Goal: Task Accomplishment & Management: Manage account settings

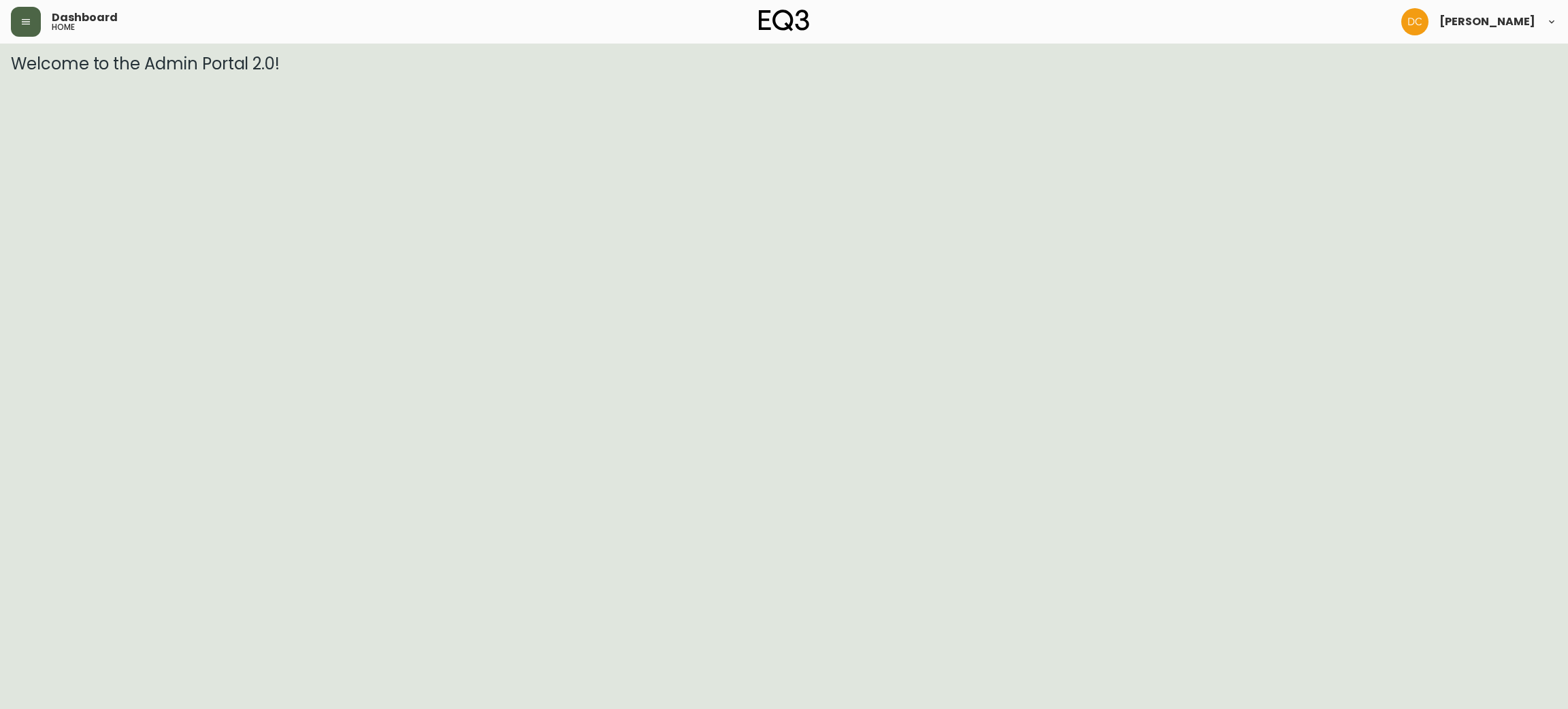
click at [34, 16] on button "button" at bounding box center [26, 22] width 30 height 30
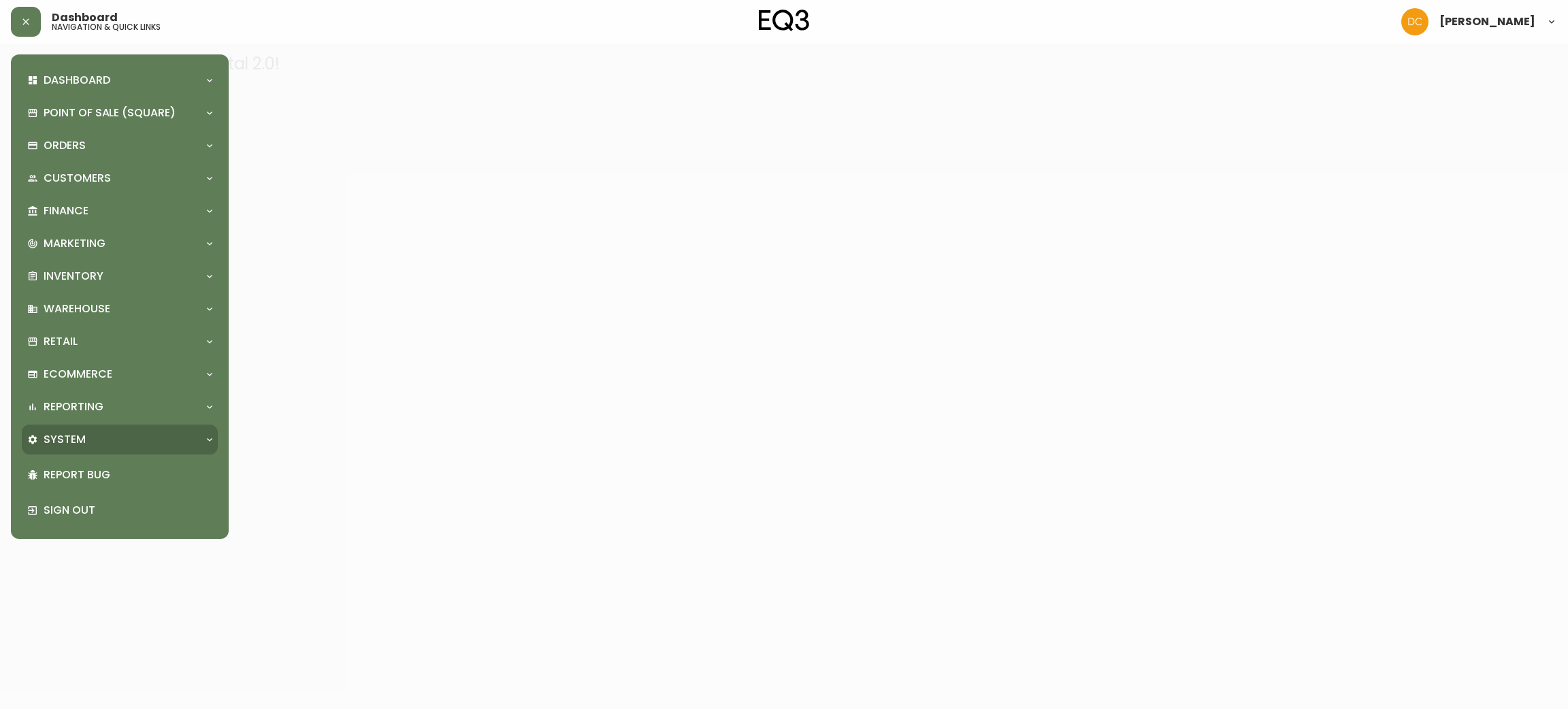
click at [123, 439] on div "System" at bounding box center [112, 439] width 171 height 15
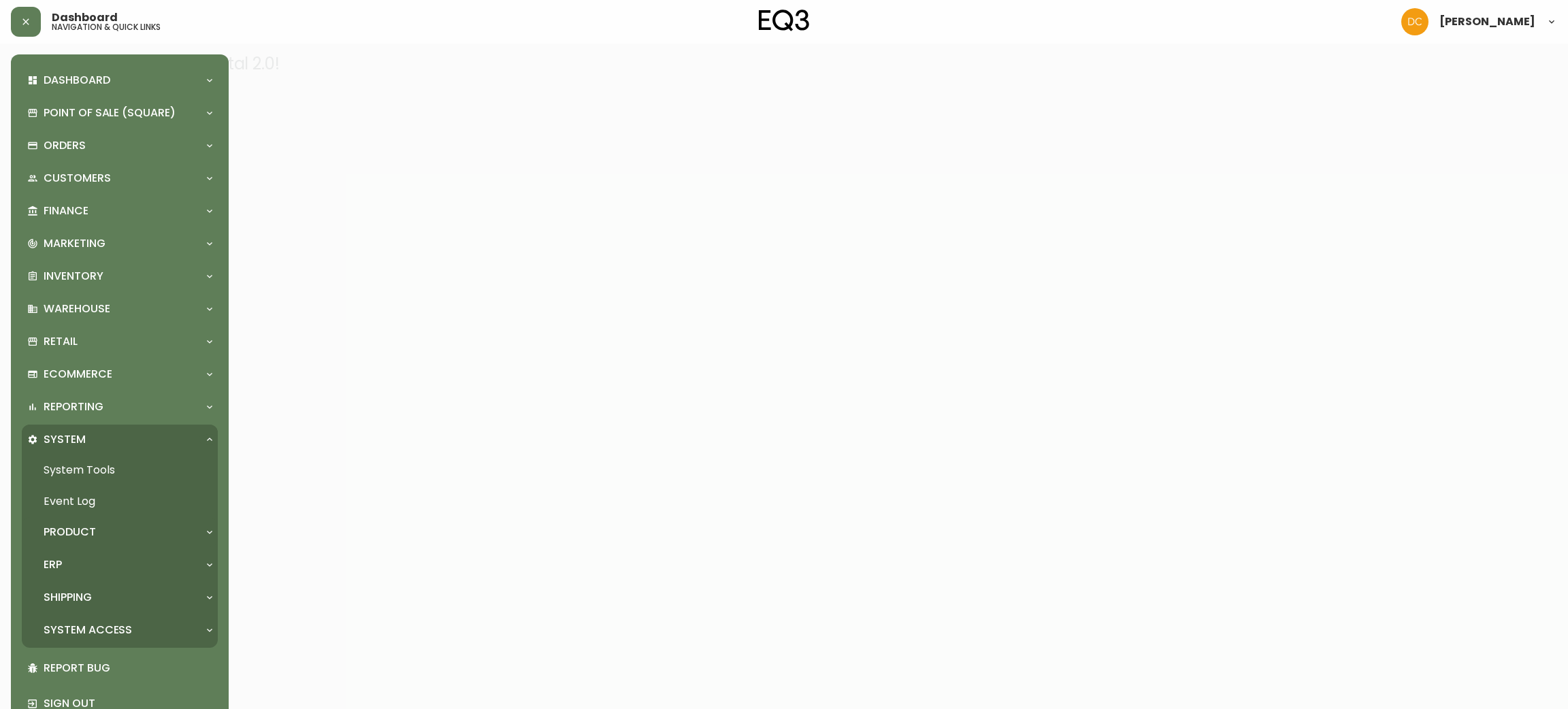
click at [134, 532] on div "Product" at bounding box center [112, 532] width 171 height 15
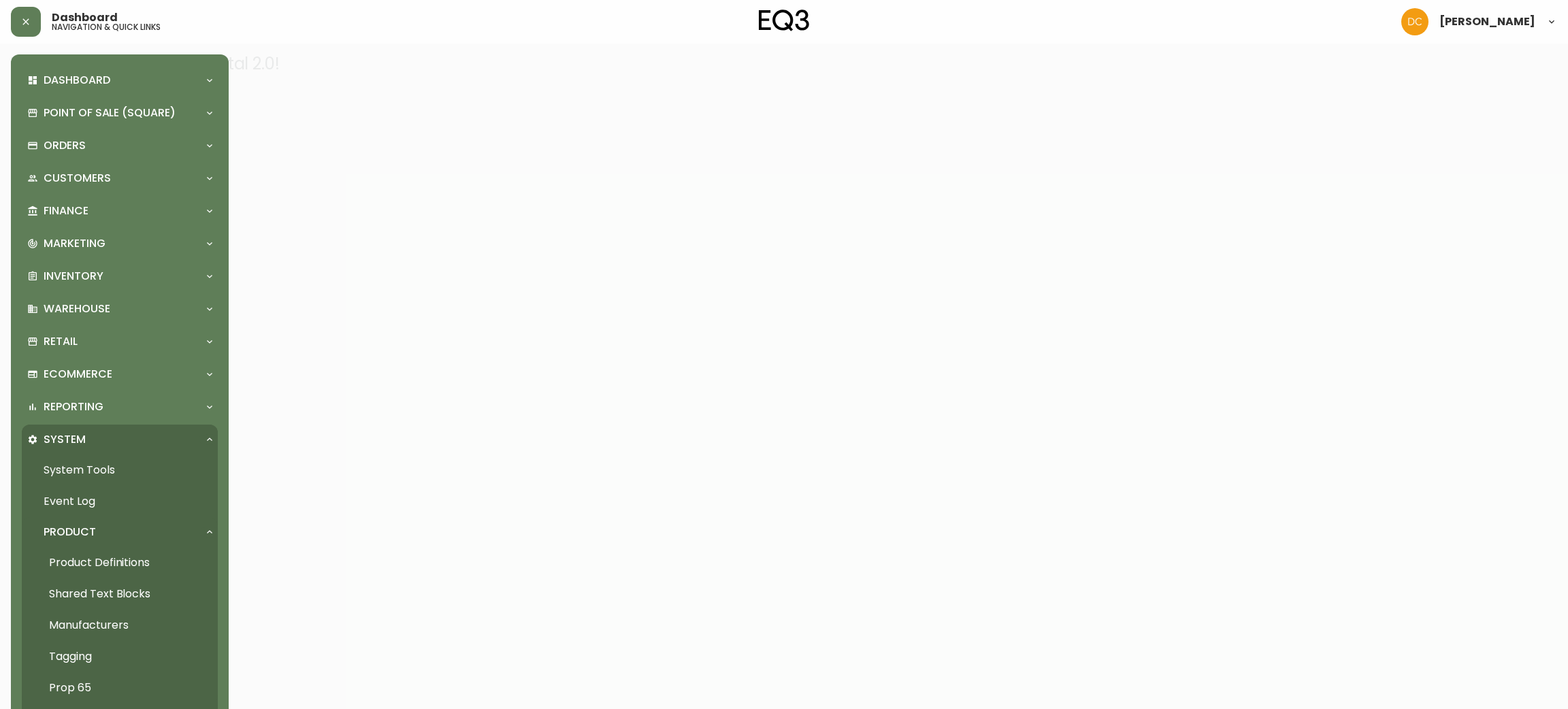
click at [130, 560] on link "Product Definitions" at bounding box center [120, 563] width 196 height 31
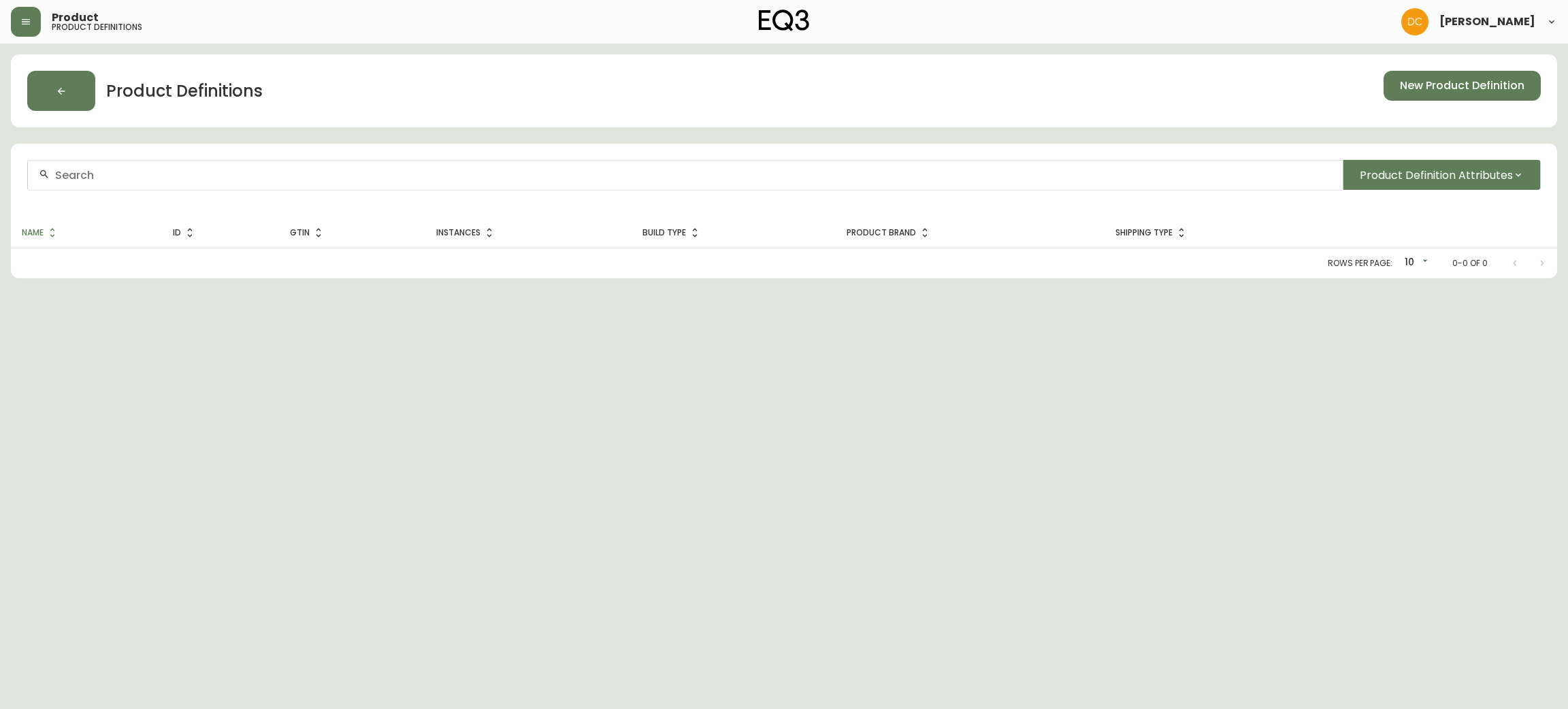
click at [325, 174] on input "text" at bounding box center [694, 175] width 1277 height 13
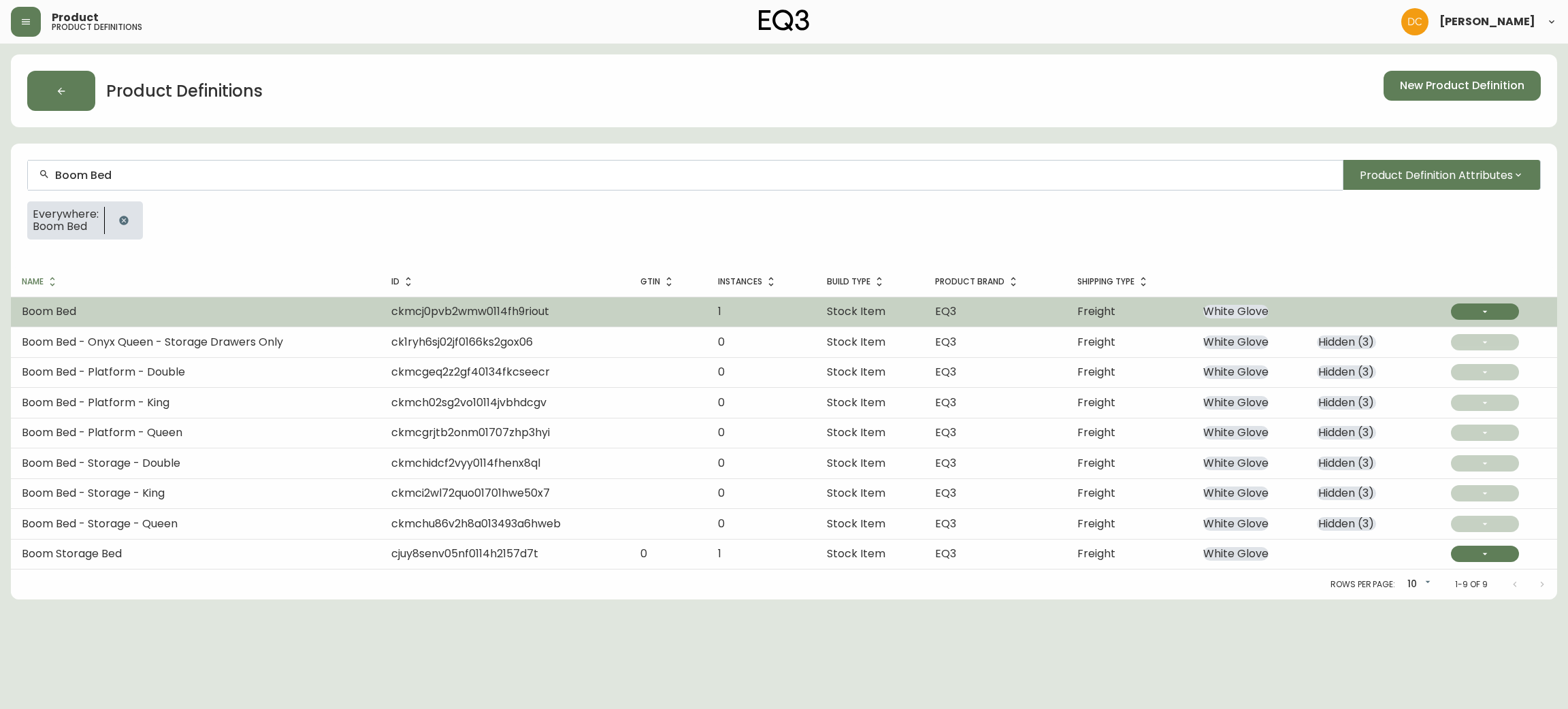
type input "Boom Bed"
click at [149, 309] on td "Boom Bed" at bounding box center [196, 312] width 369 height 30
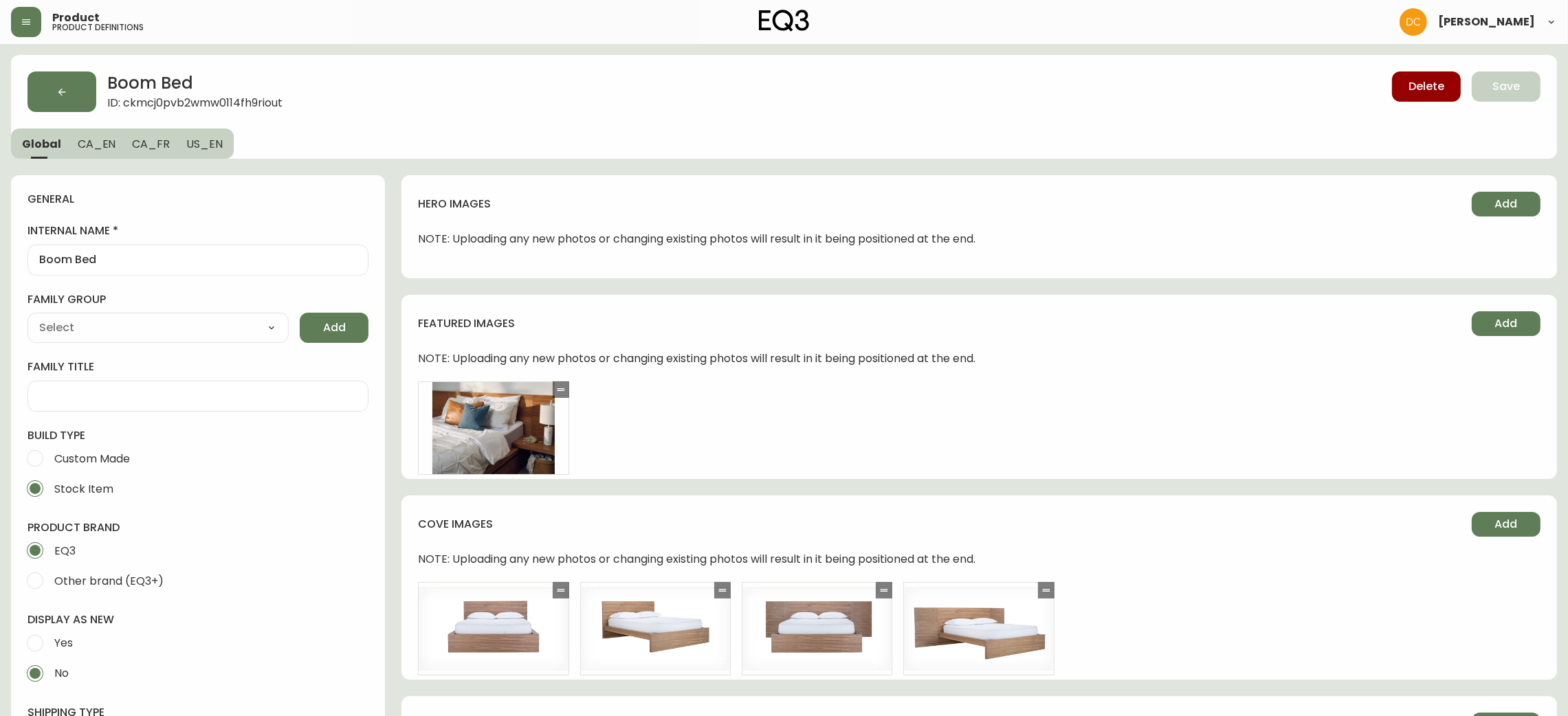
type input "EQ3"
type input "Furniture > Beds & Accessories > Beds & Bed Frames"
type input "Casegoods_Ethylene"
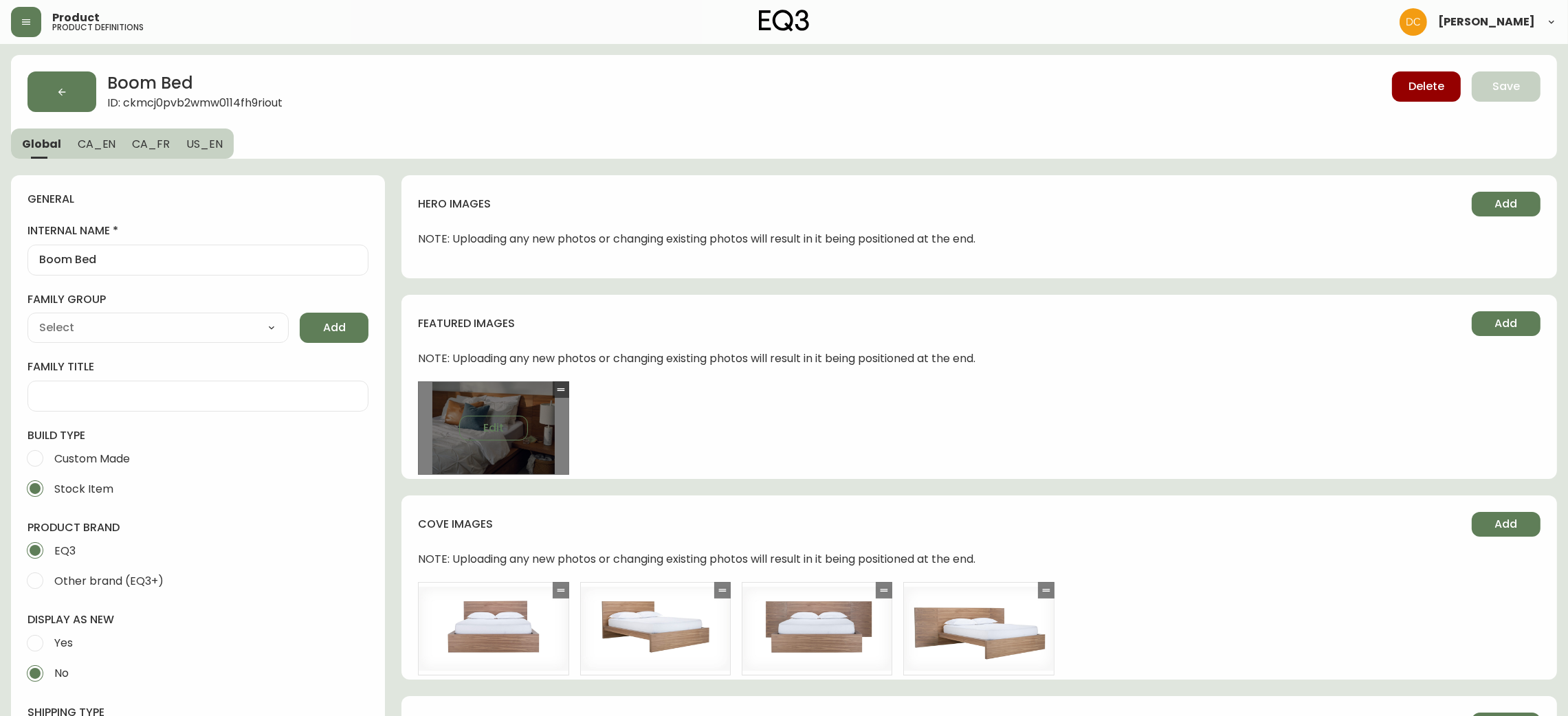
select select "cjyt4m5lw0000pt749bx6gh7n"
select select "cjy7e8xl901b50126m81mdlvx"
click at [501, 432] on span "Edit" at bounding box center [493, 428] width 20 height 15
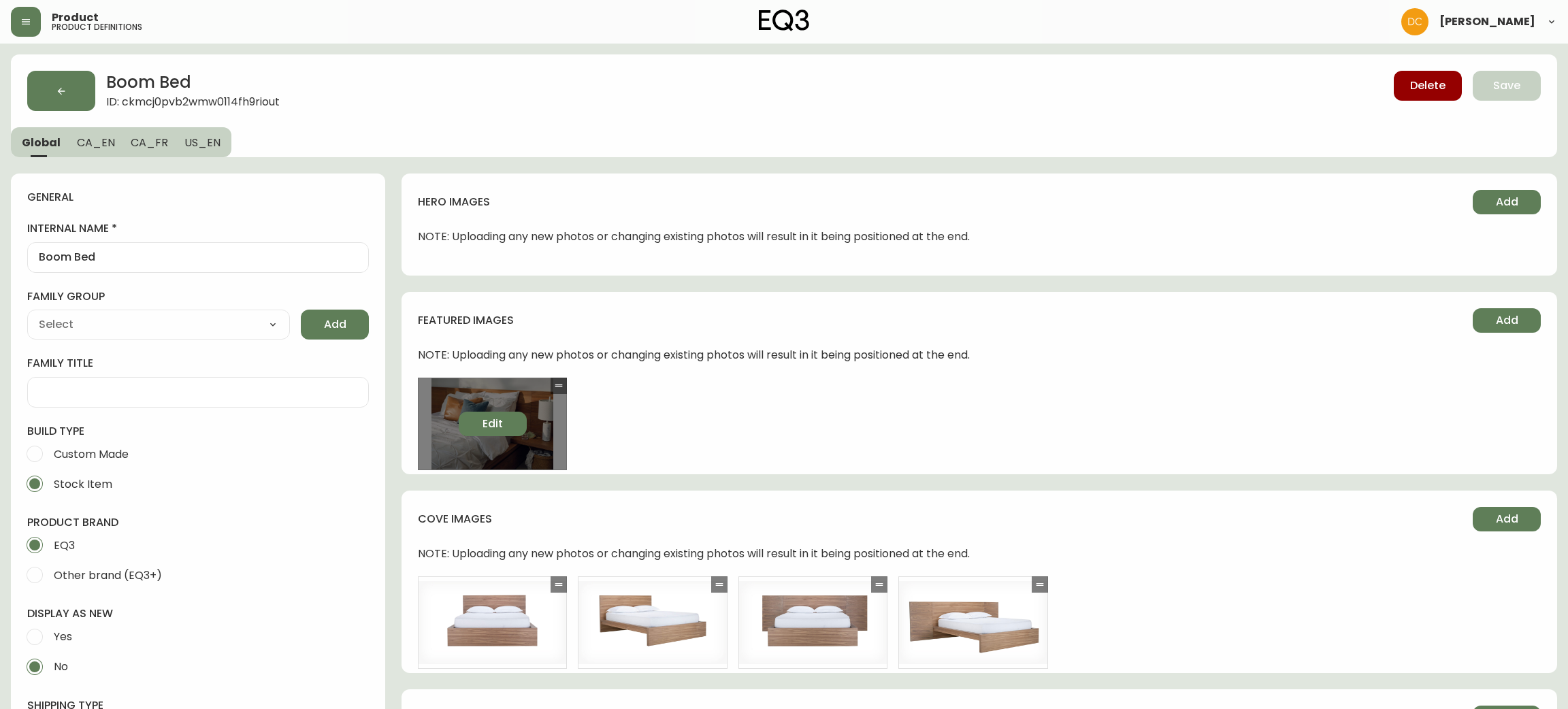
select select "DETAIL_VIEW"
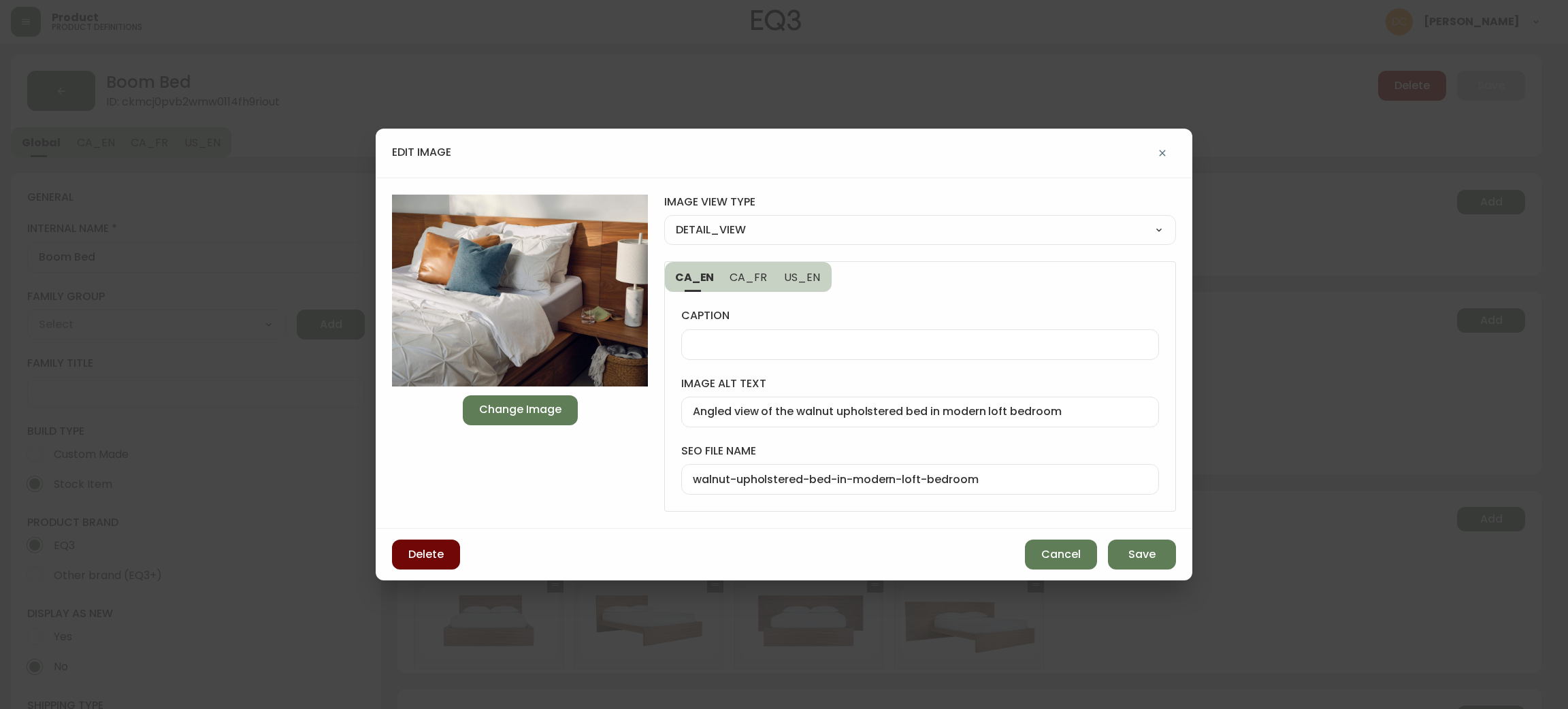
click at [445, 557] on button "Delete" at bounding box center [426, 554] width 68 height 30
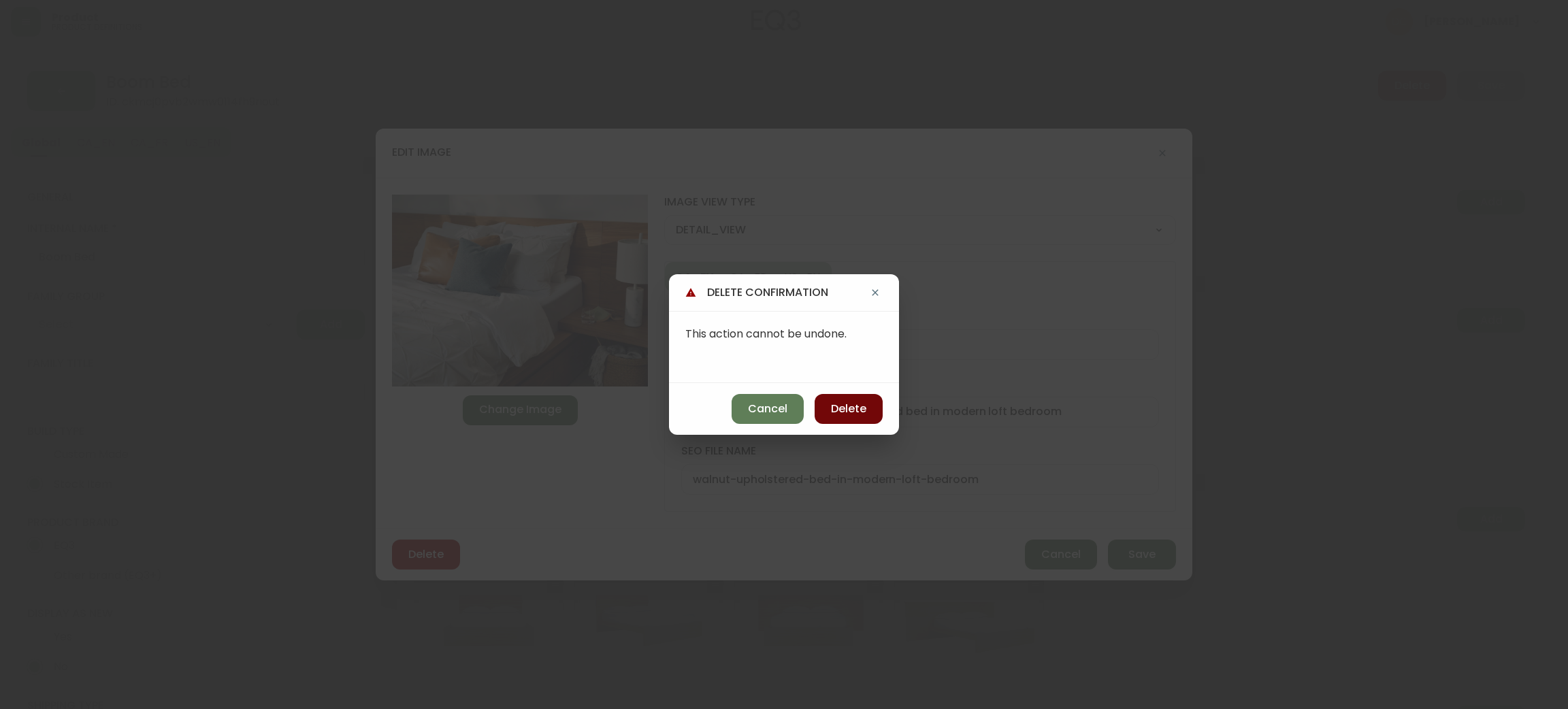
click at [851, 419] on button "Delete" at bounding box center [848, 409] width 68 height 30
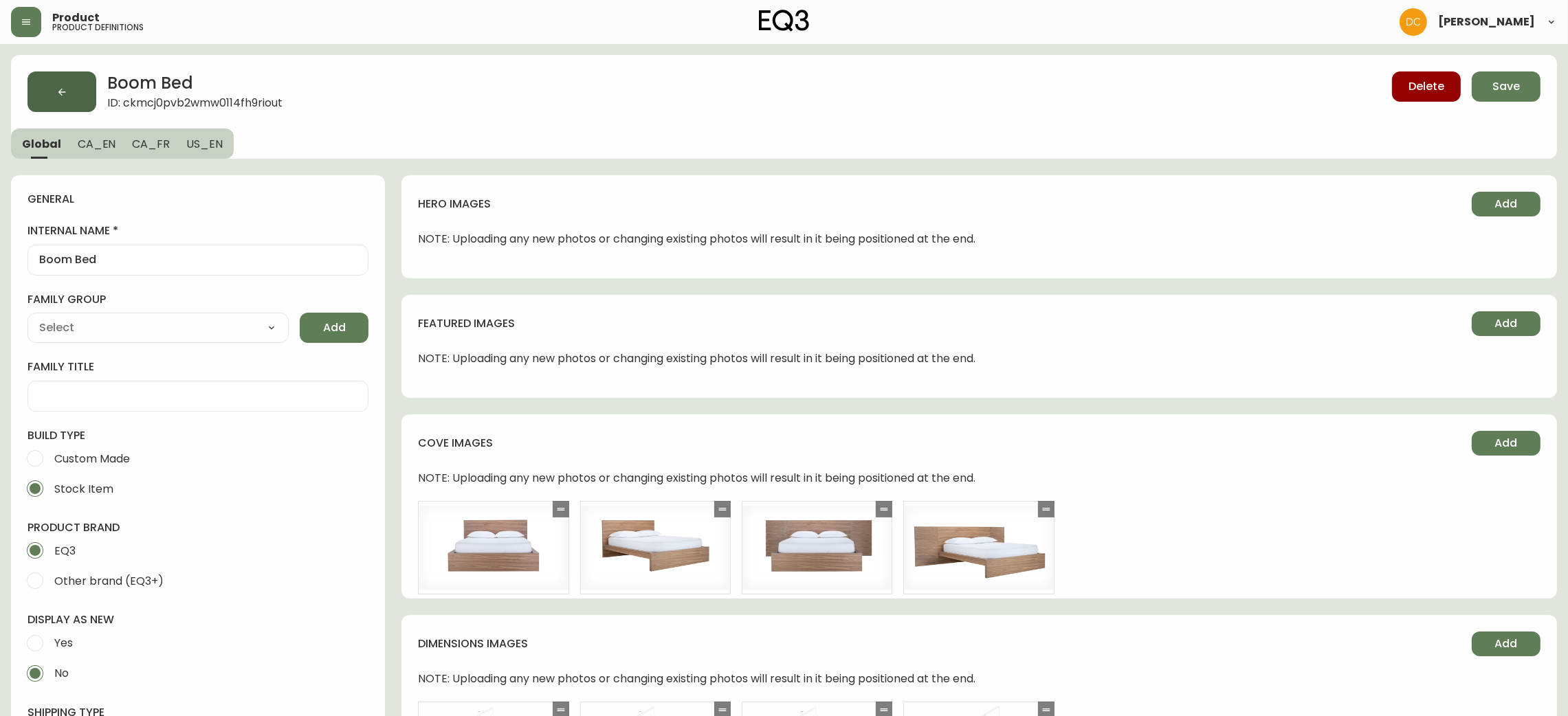
click at [63, 74] on button "button" at bounding box center [61, 92] width 69 height 41
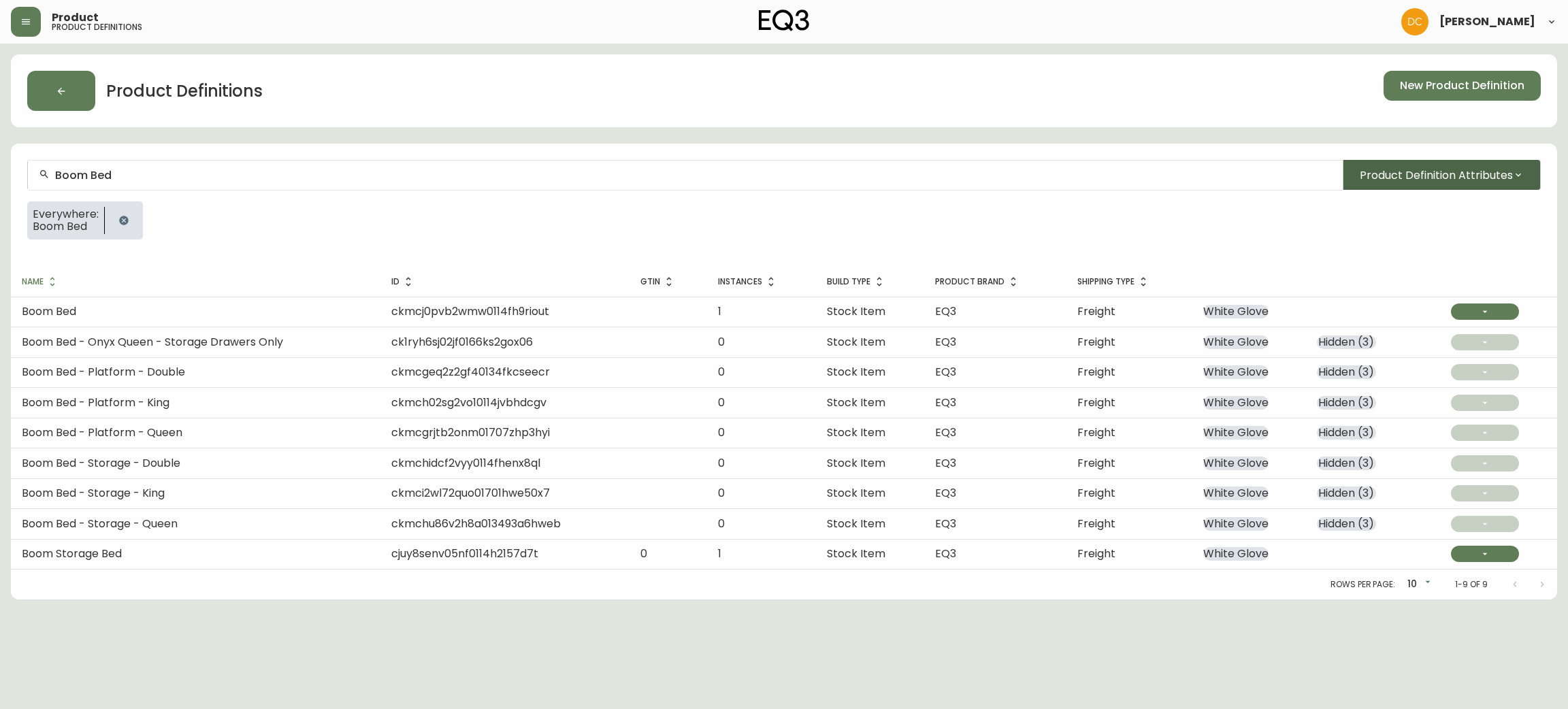
click at [1435, 173] on span "Product Definition Attributes" at bounding box center [1436, 175] width 153 height 17
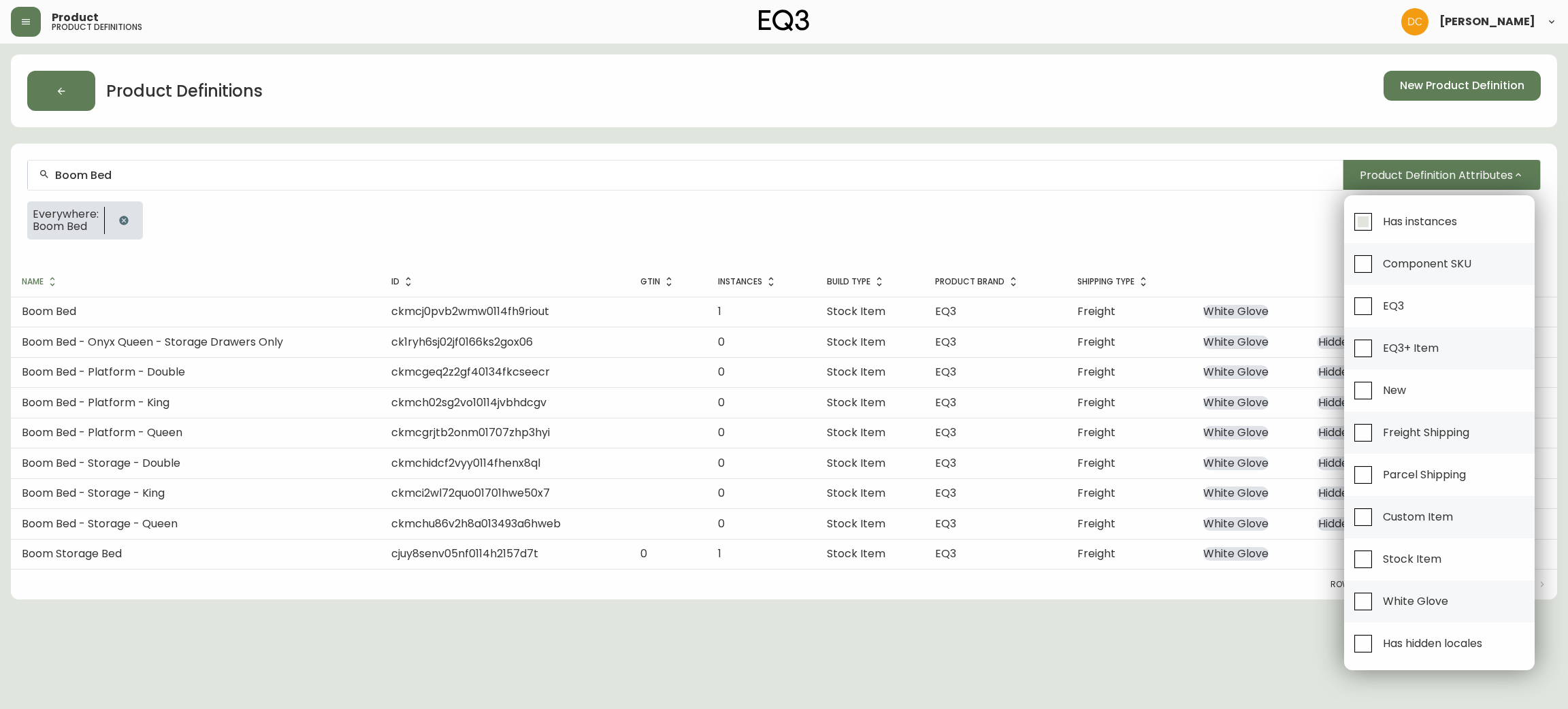
click at [1380, 211] on span "Has instances" at bounding box center [1418, 221] width 78 height 30
click at [1379, 211] on input "Has instances" at bounding box center [1363, 222] width 31 height 31
checkbox input "true"
click at [1395, 647] on span "Has hidden locales" at bounding box center [1432, 643] width 99 height 14
click at [1379, 647] on input "Has hidden locales" at bounding box center [1363, 643] width 31 height 31
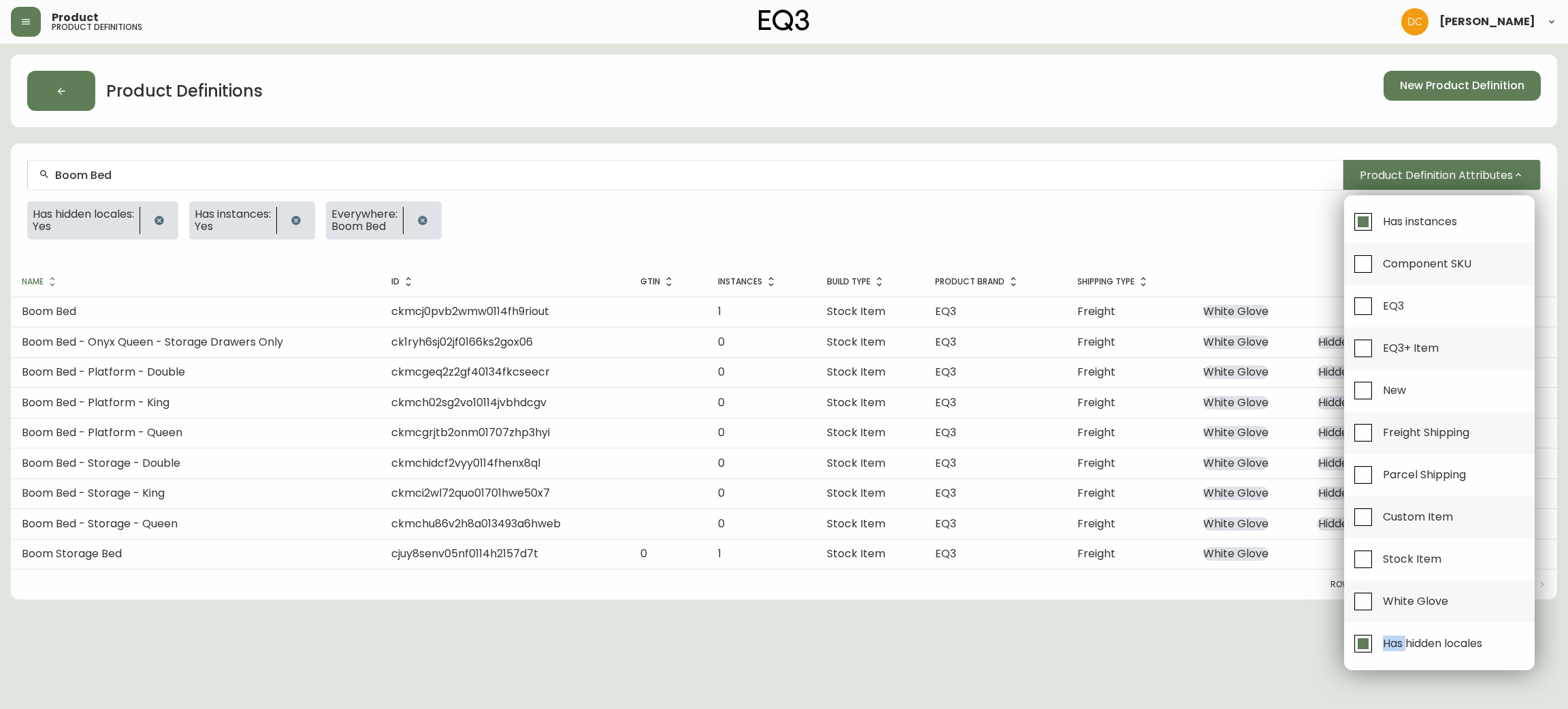
click at [1395, 647] on span "Has hidden locales" at bounding box center [1432, 643] width 99 height 14
click at [1379, 647] on input "Has hidden locales" at bounding box center [1363, 643] width 31 height 31
checkbox input "false"
click at [1061, 659] on div at bounding box center [784, 354] width 1568 height 709
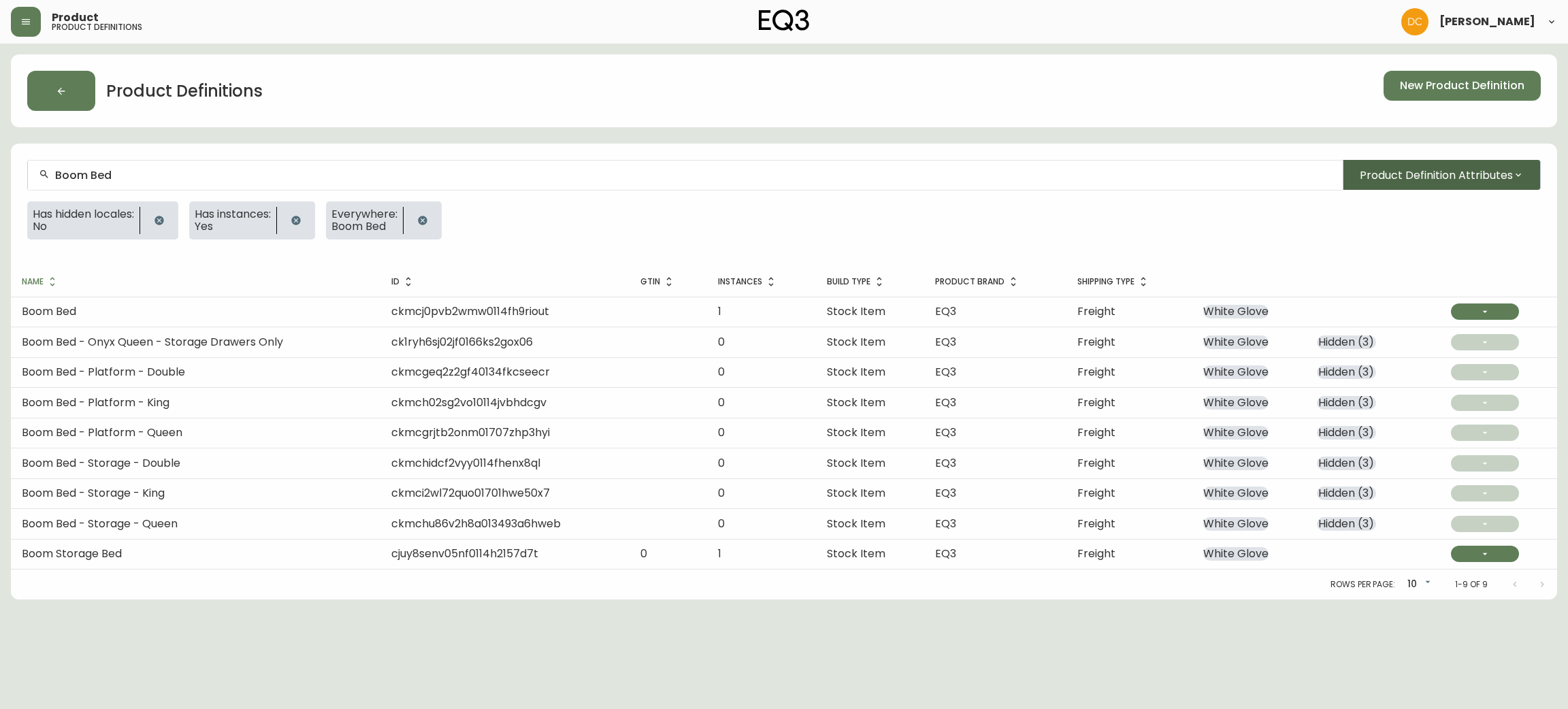
click at [1498, 184] on button "Product Definition Attributes" at bounding box center [1442, 175] width 198 height 30
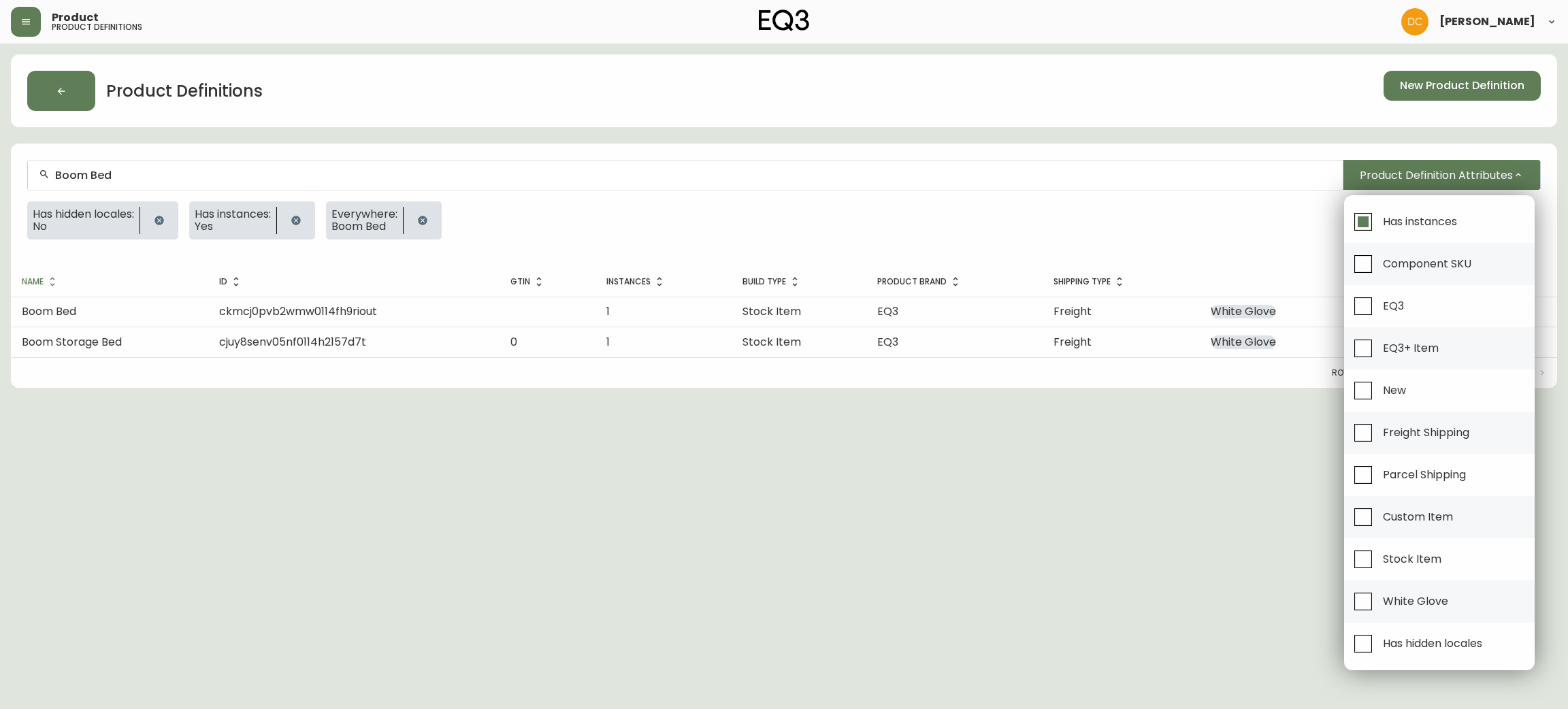
click at [124, 218] on div at bounding box center [784, 354] width 1568 height 709
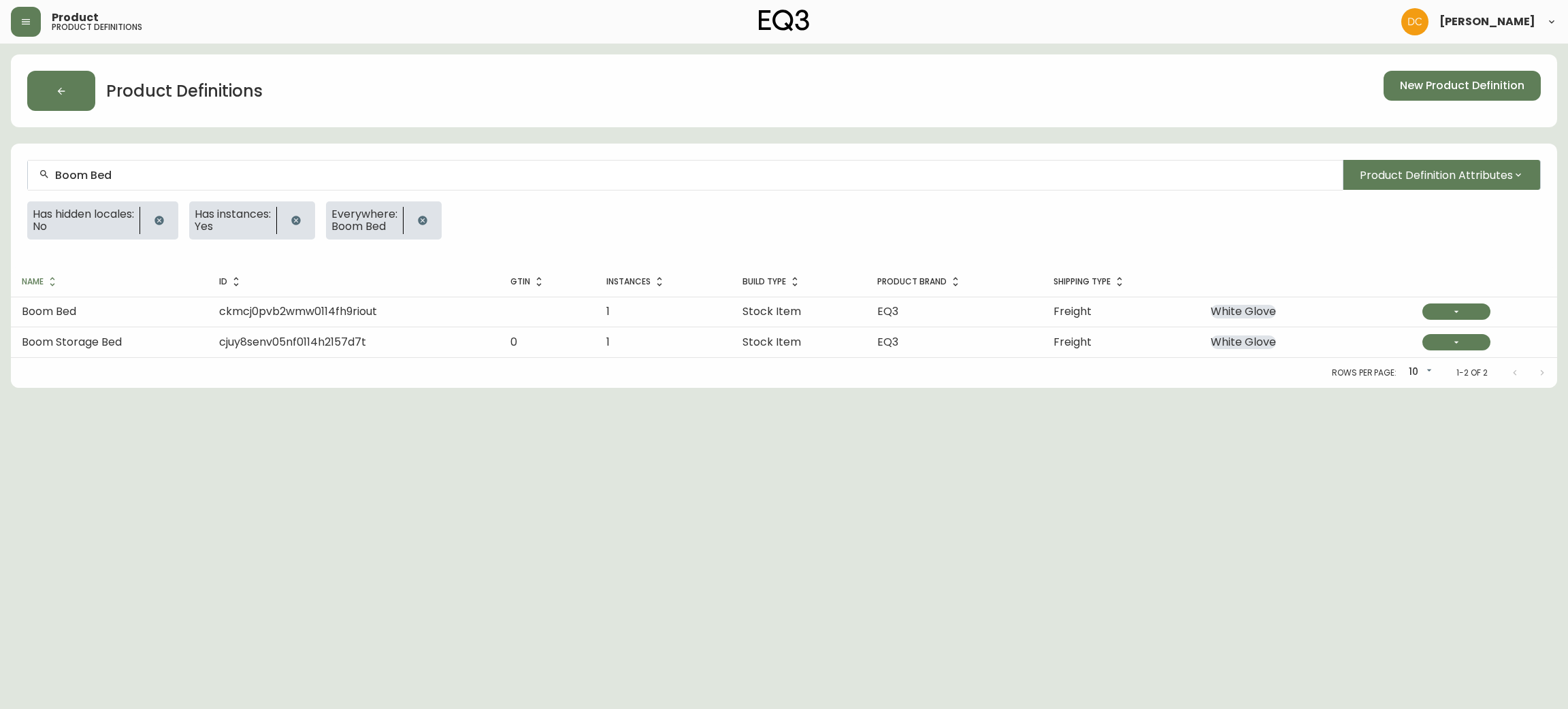
click at [162, 222] on icon "button" at bounding box center [159, 220] width 11 height 11
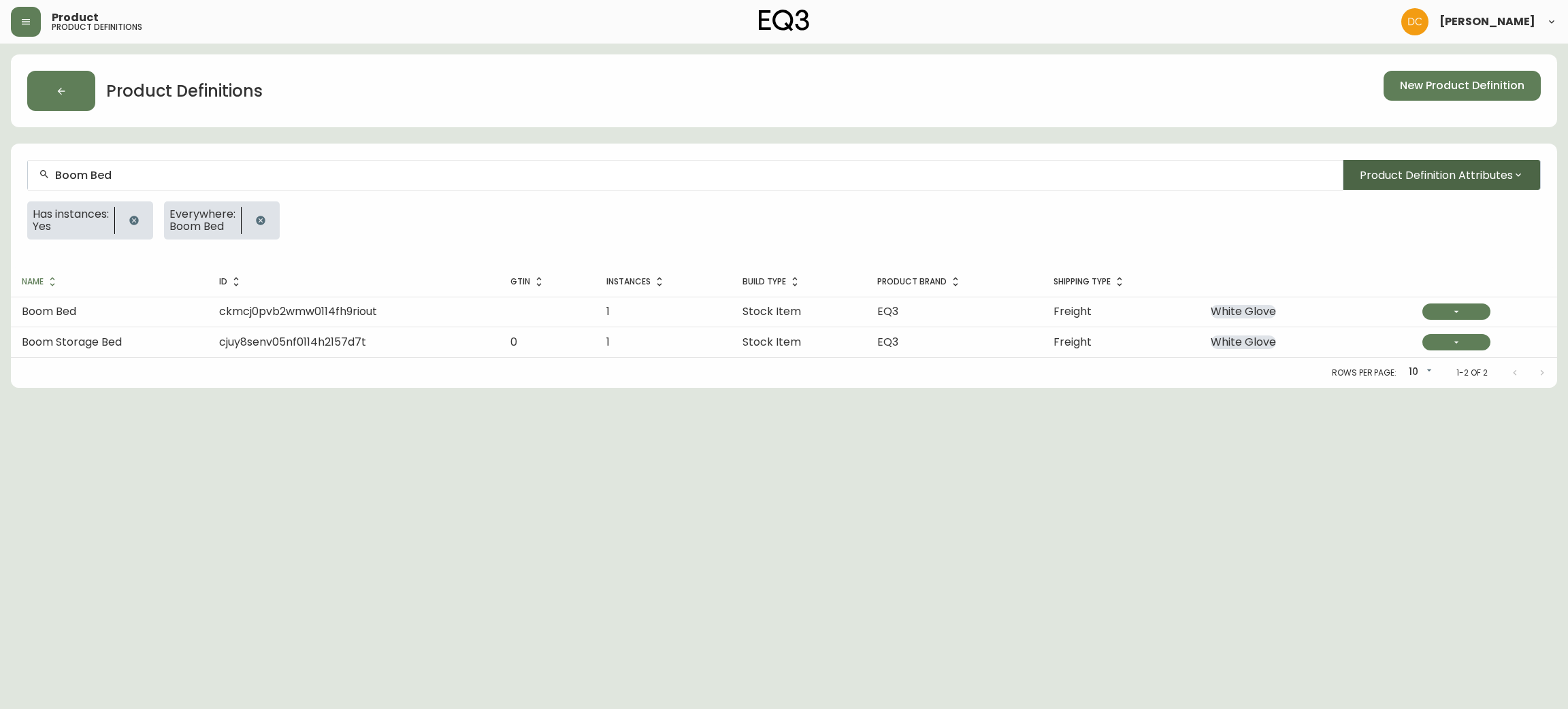
click at [1479, 173] on span "Product Definition Attributes" at bounding box center [1436, 175] width 153 height 17
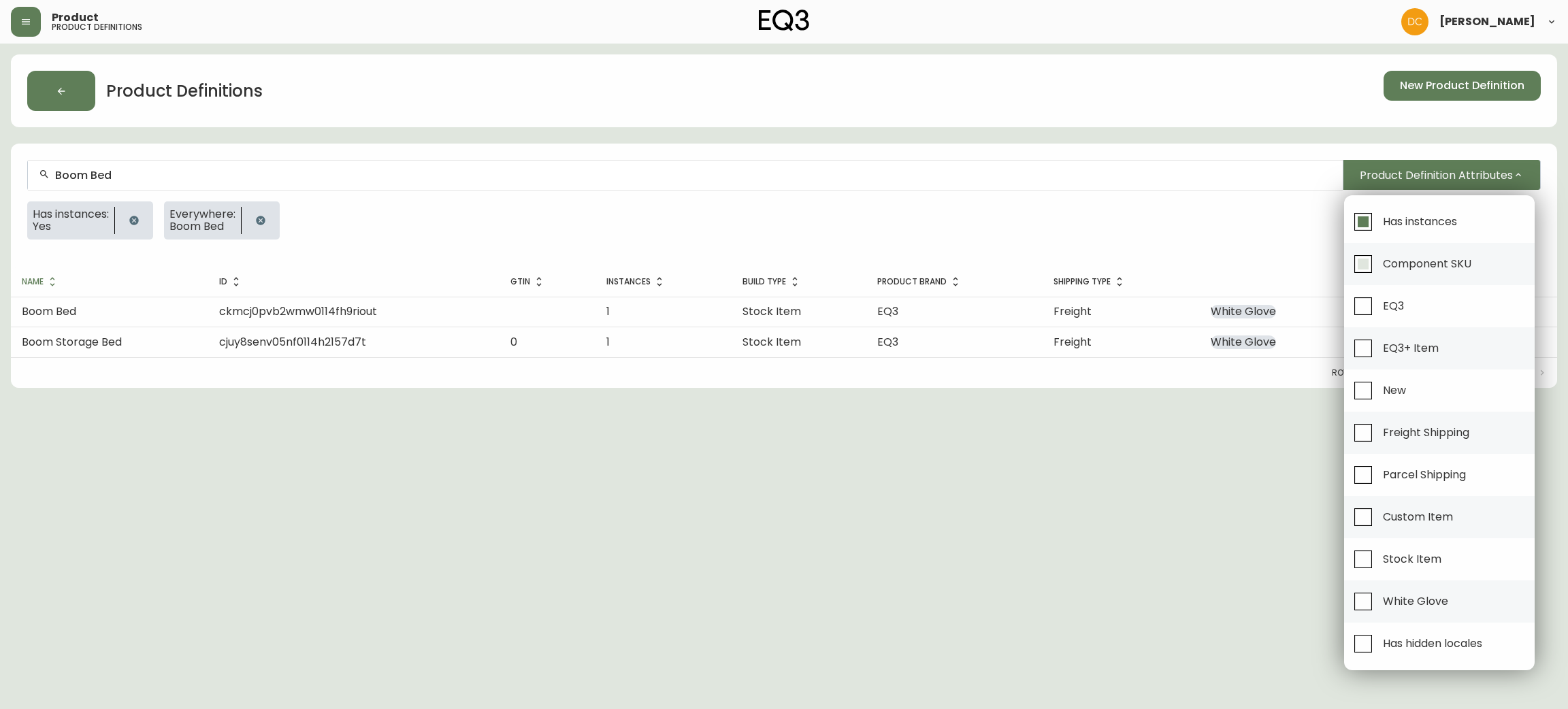
click at [1427, 275] on span "Component SKU" at bounding box center [1425, 263] width 93 height 30
click at [1379, 275] on input "Component SKU" at bounding box center [1363, 264] width 31 height 31
click at [1427, 275] on span "Component SKU" at bounding box center [1425, 263] width 93 height 30
click at [1379, 275] on input "Component SKU" at bounding box center [1363, 264] width 31 height 31
checkbox input "false"
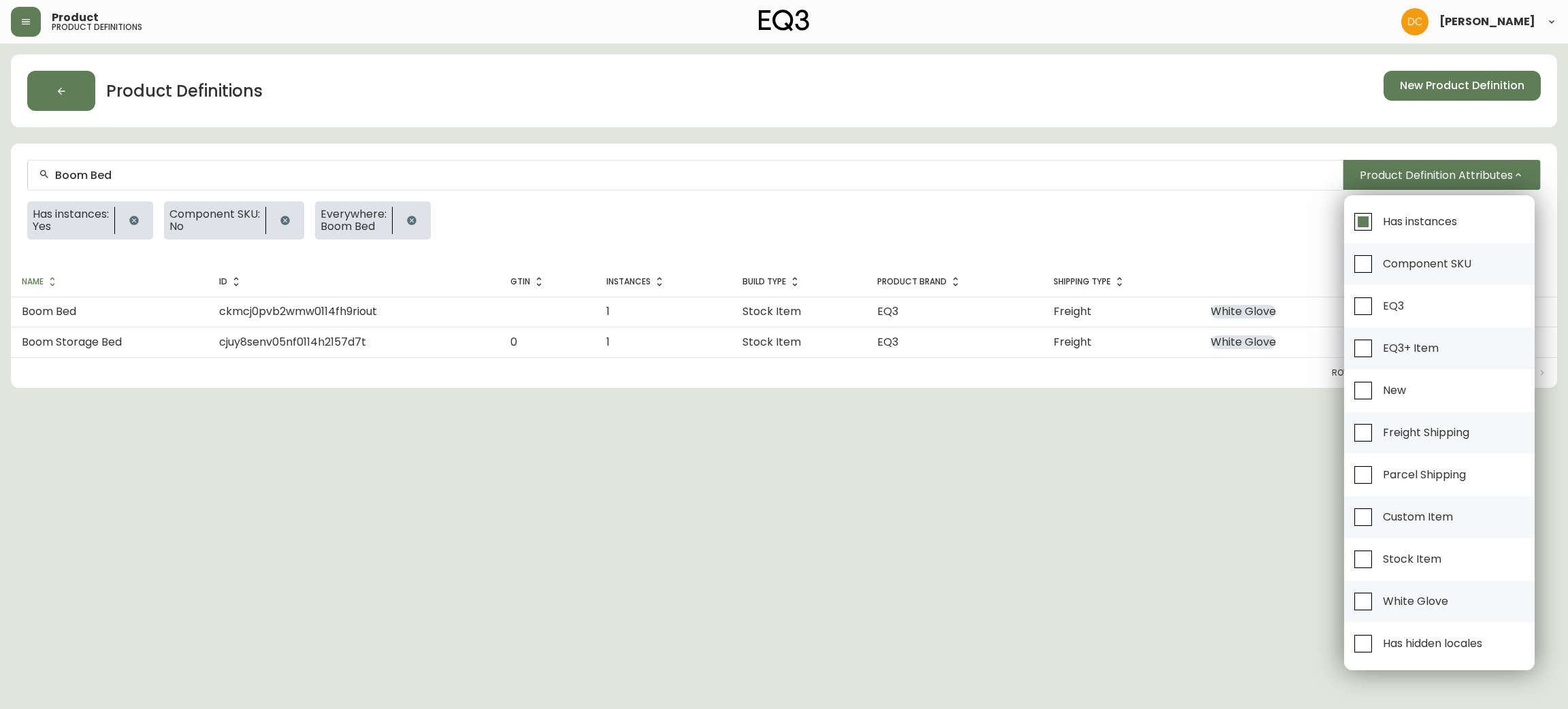
click at [1140, 194] on div at bounding box center [784, 354] width 1568 height 709
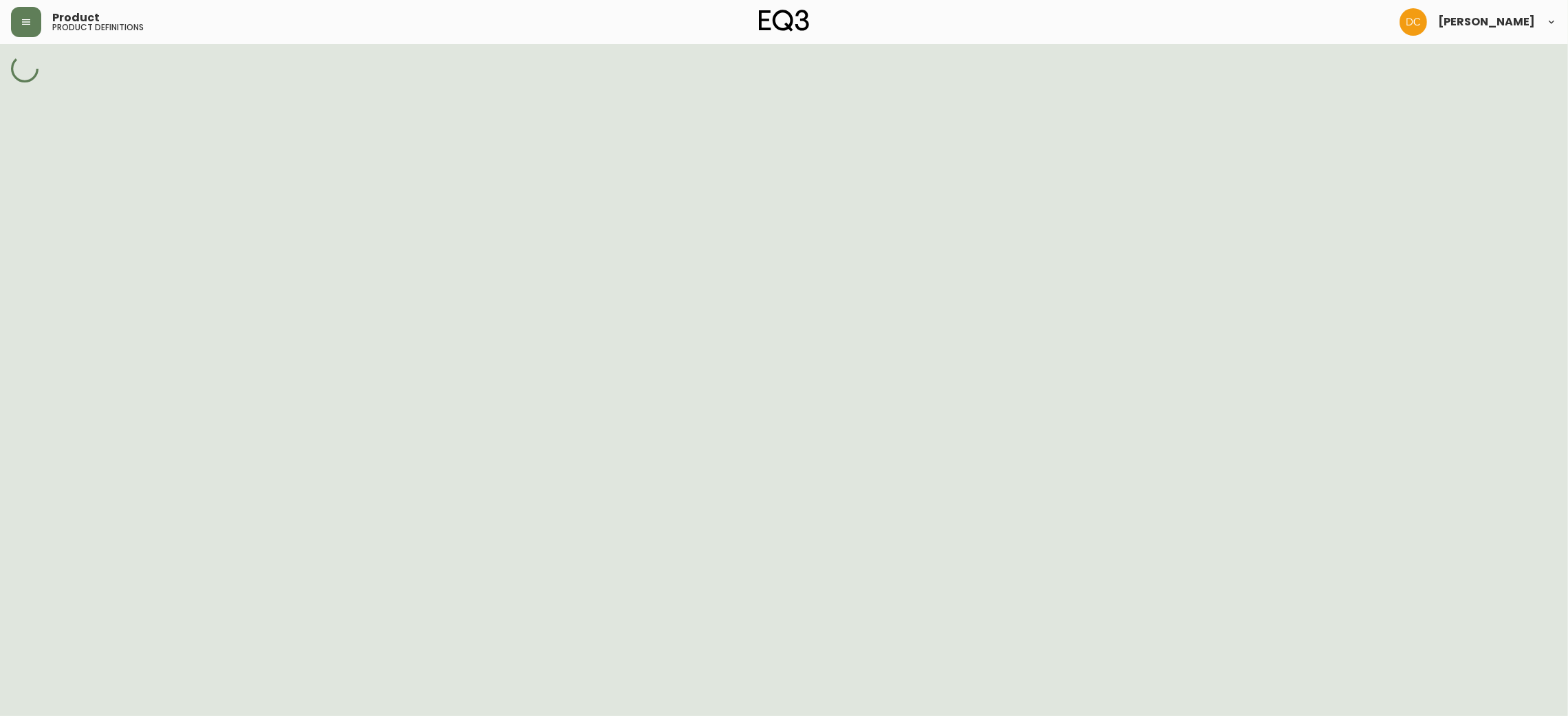
select select "cjy7e8xl901b50126m81mdlvx"
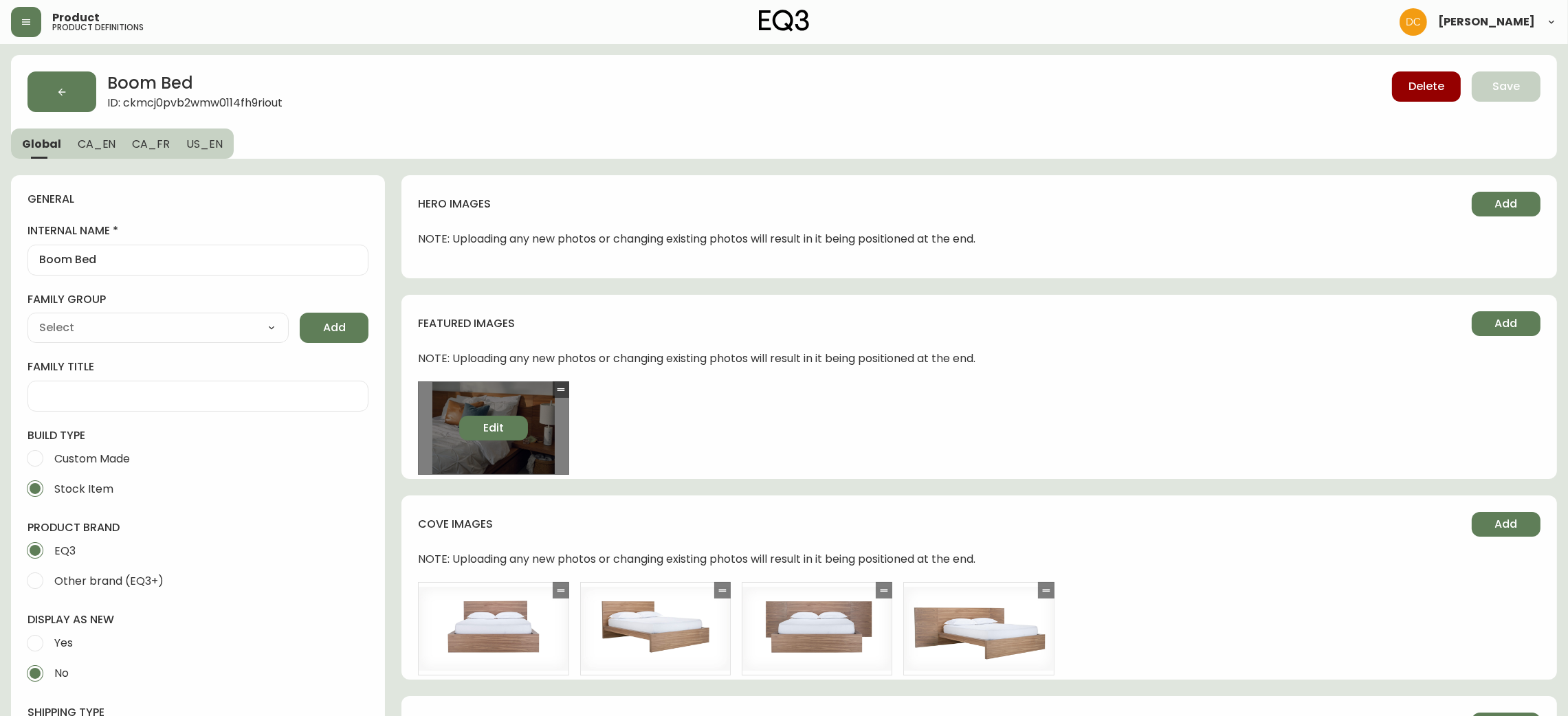
click at [494, 424] on span "Edit" at bounding box center [493, 428] width 20 height 15
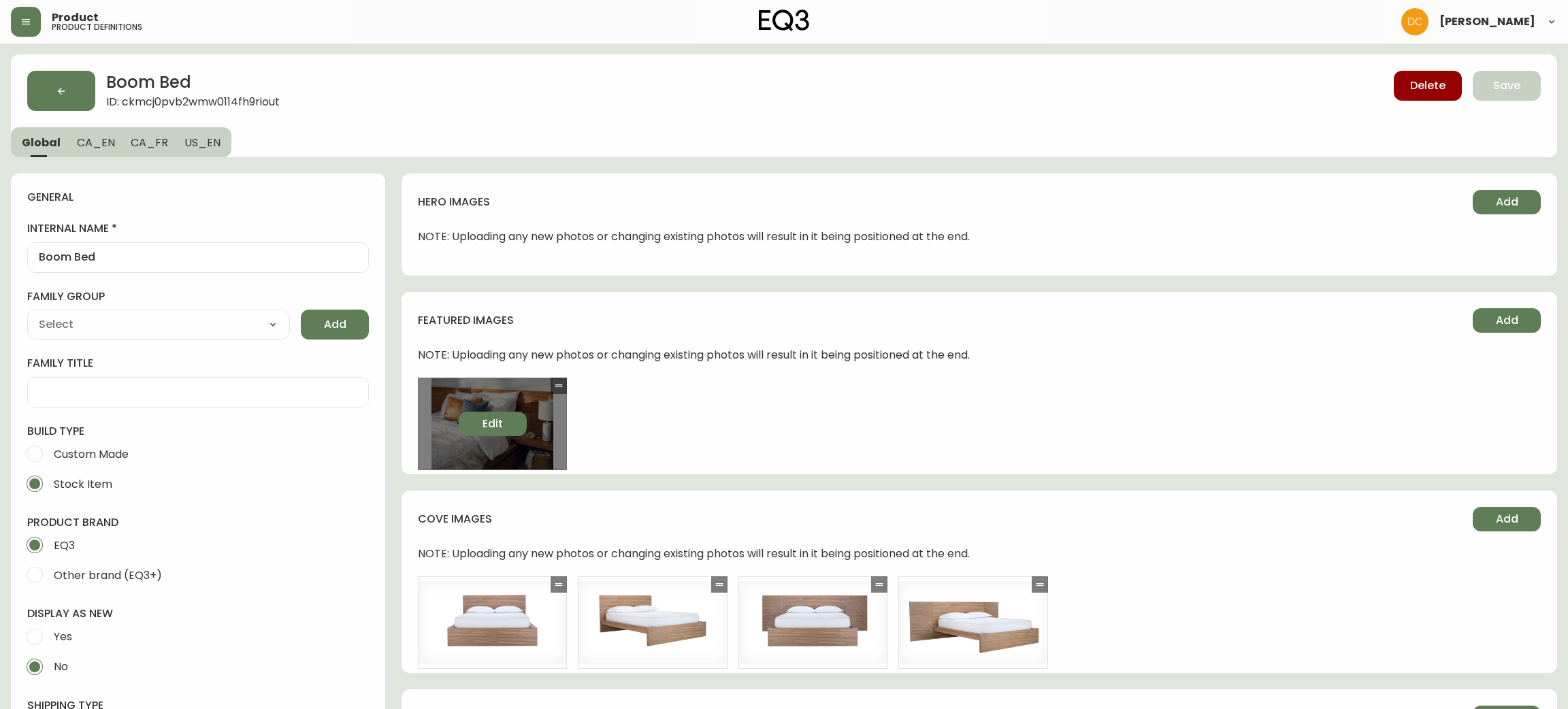
select select "DETAIL_VIEW"
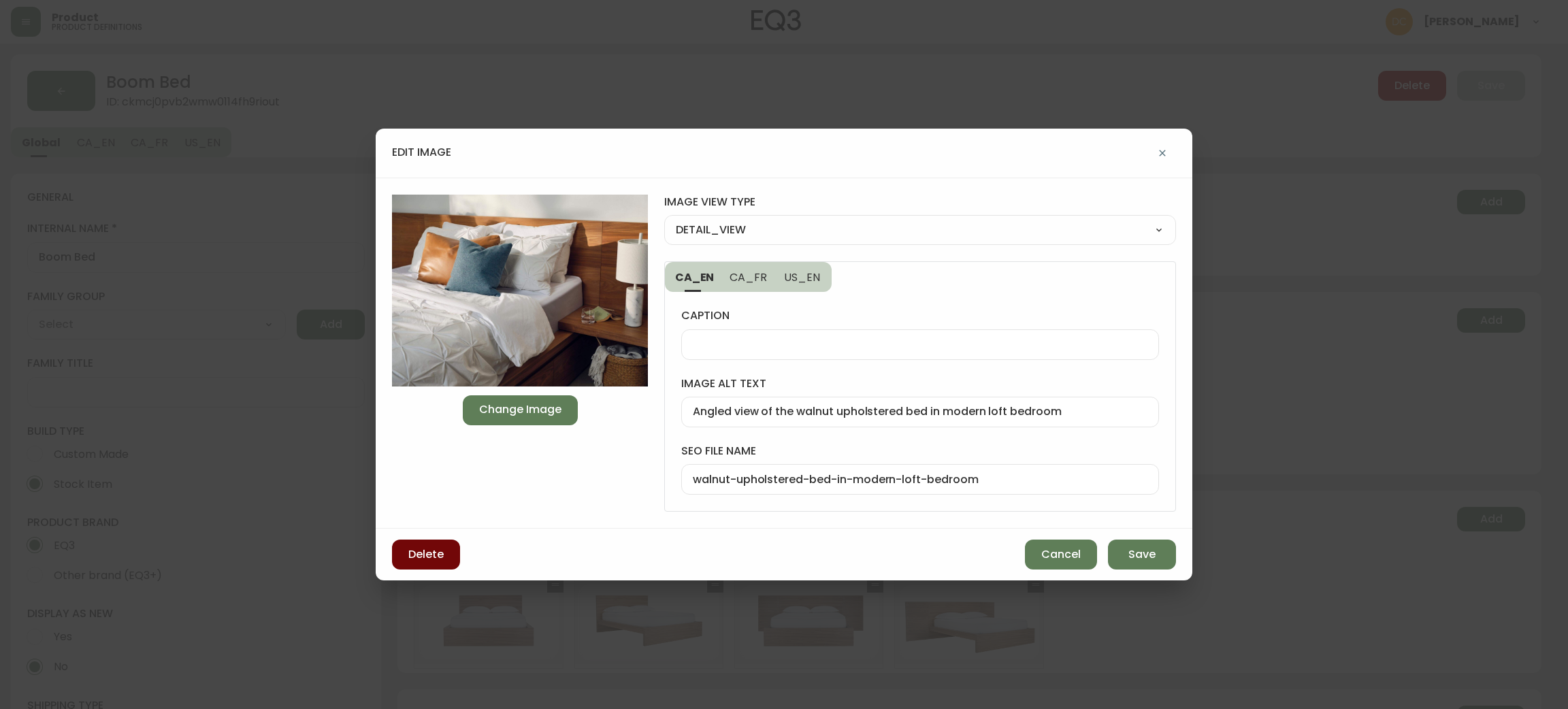
click at [400, 545] on button "Delete" at bounding box center [426, 554] width 68 height 30
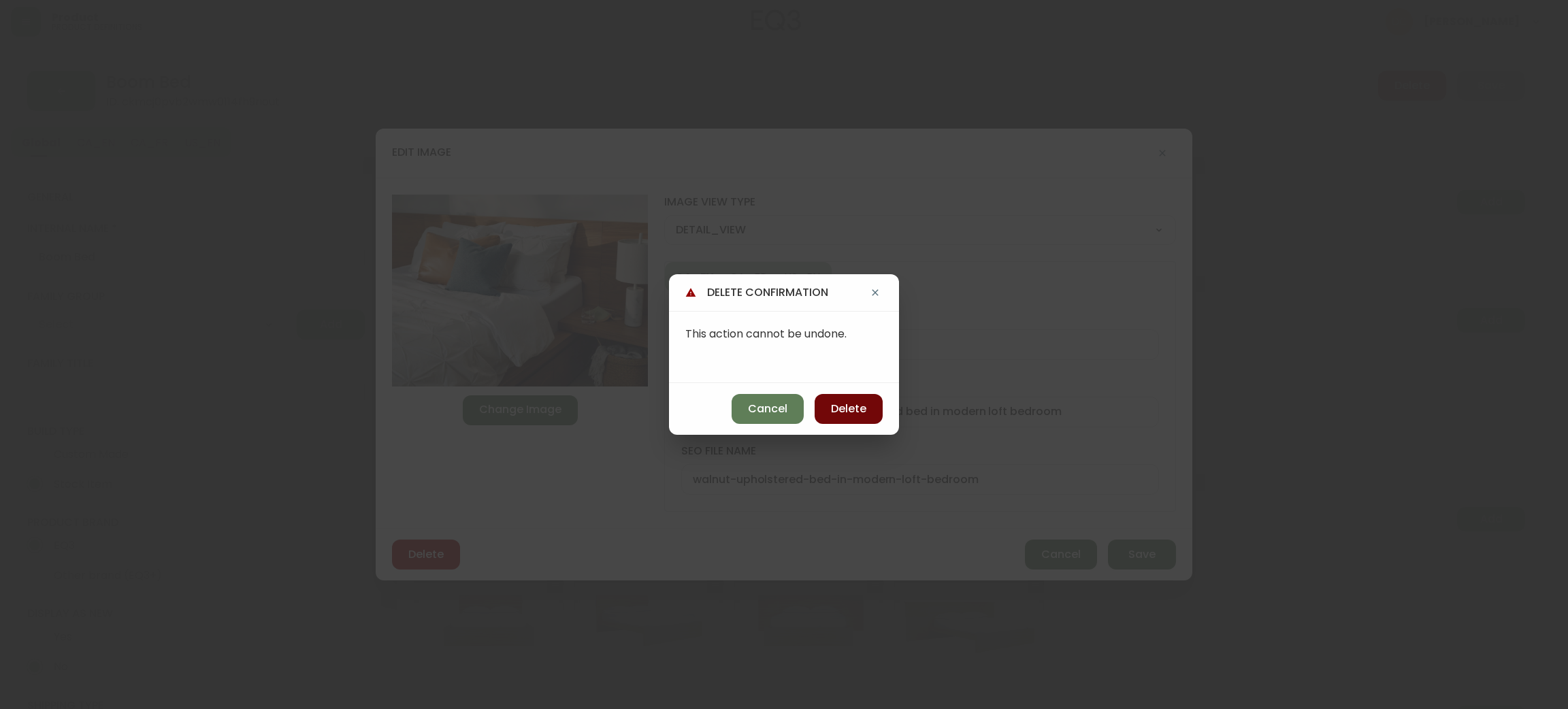
click at [856, 411] on span "Delete" at bounding box center [848, 409] width 35 height 15
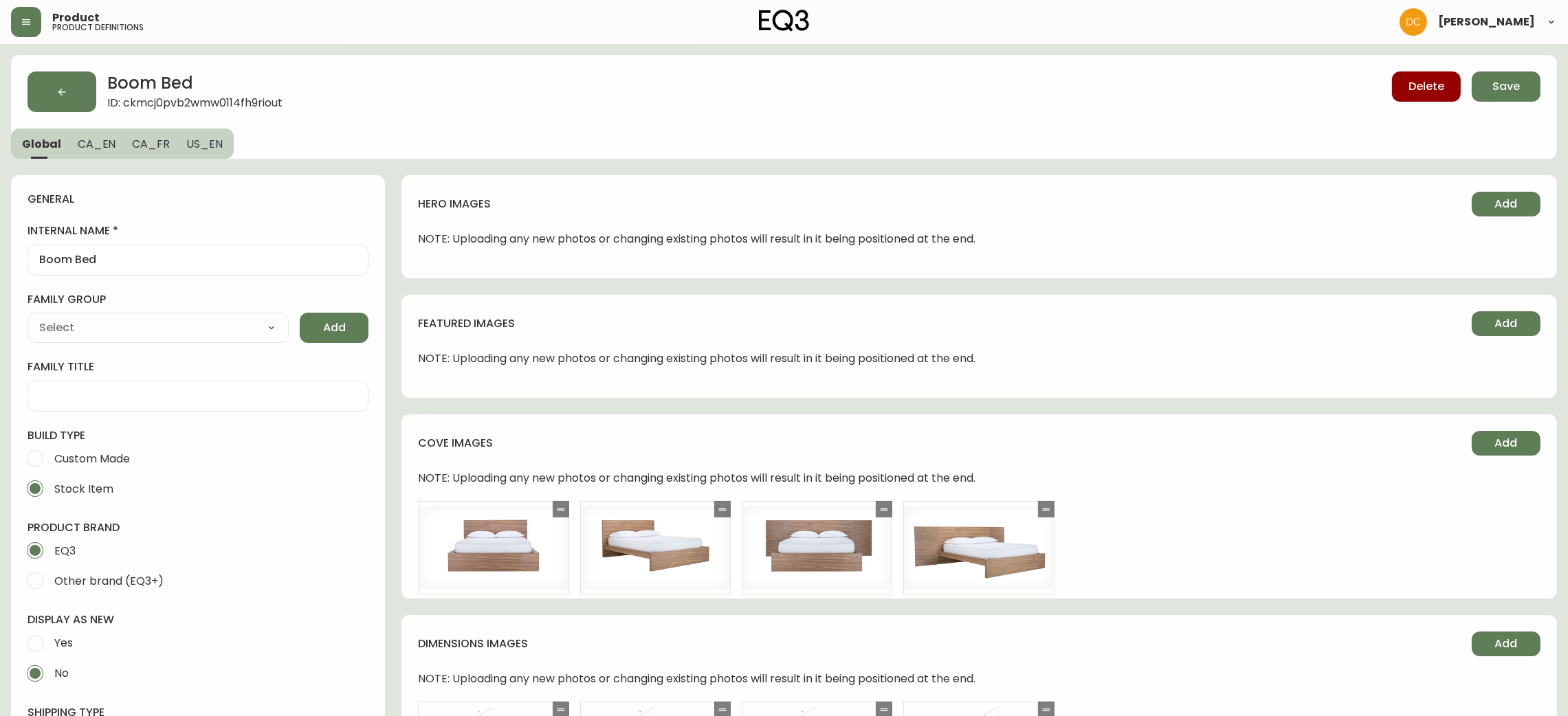
click at [102, 139] on span "CA_EN" at bounding box center [97, 143] width 39 height 14
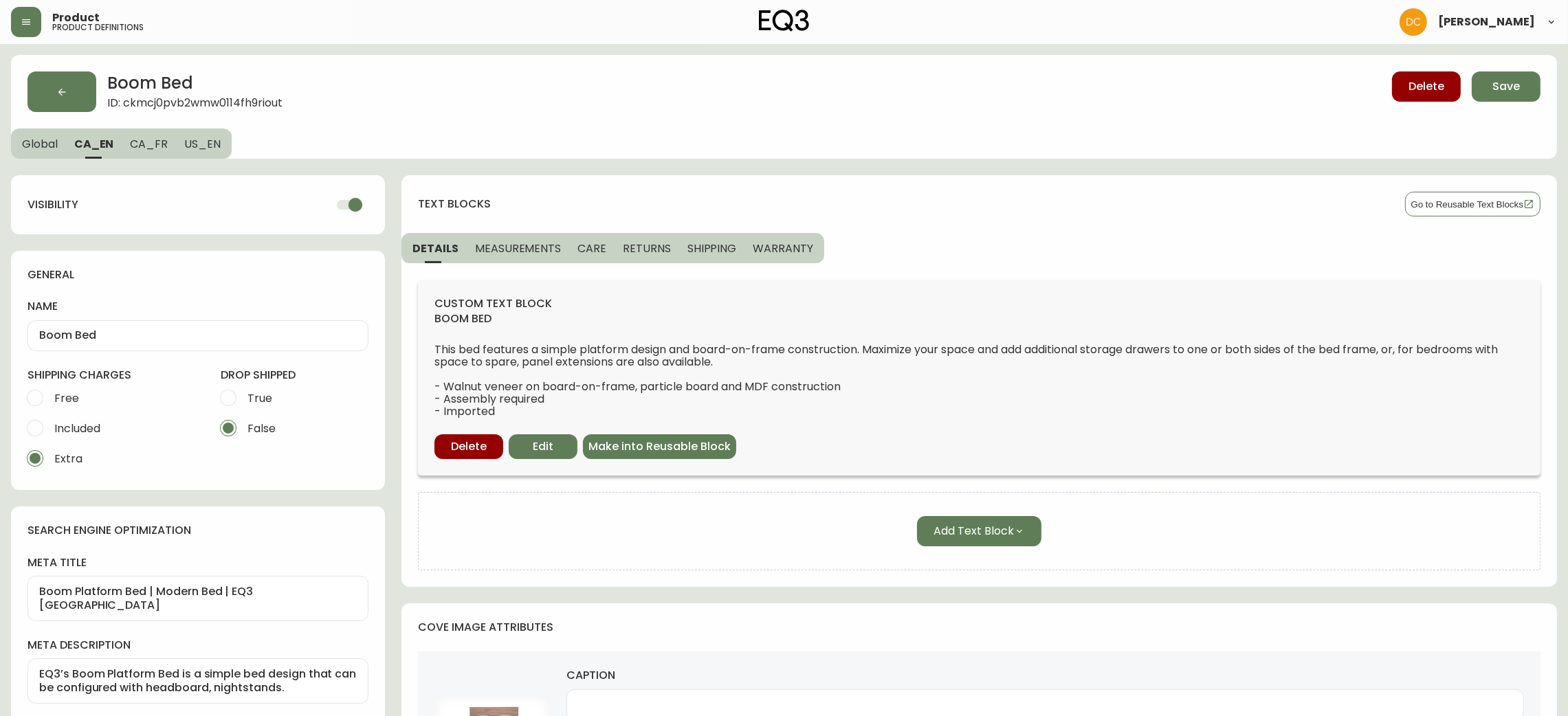
click at [20, 143] on button "Global" at bounding box center [39, 143] width 55 height 30
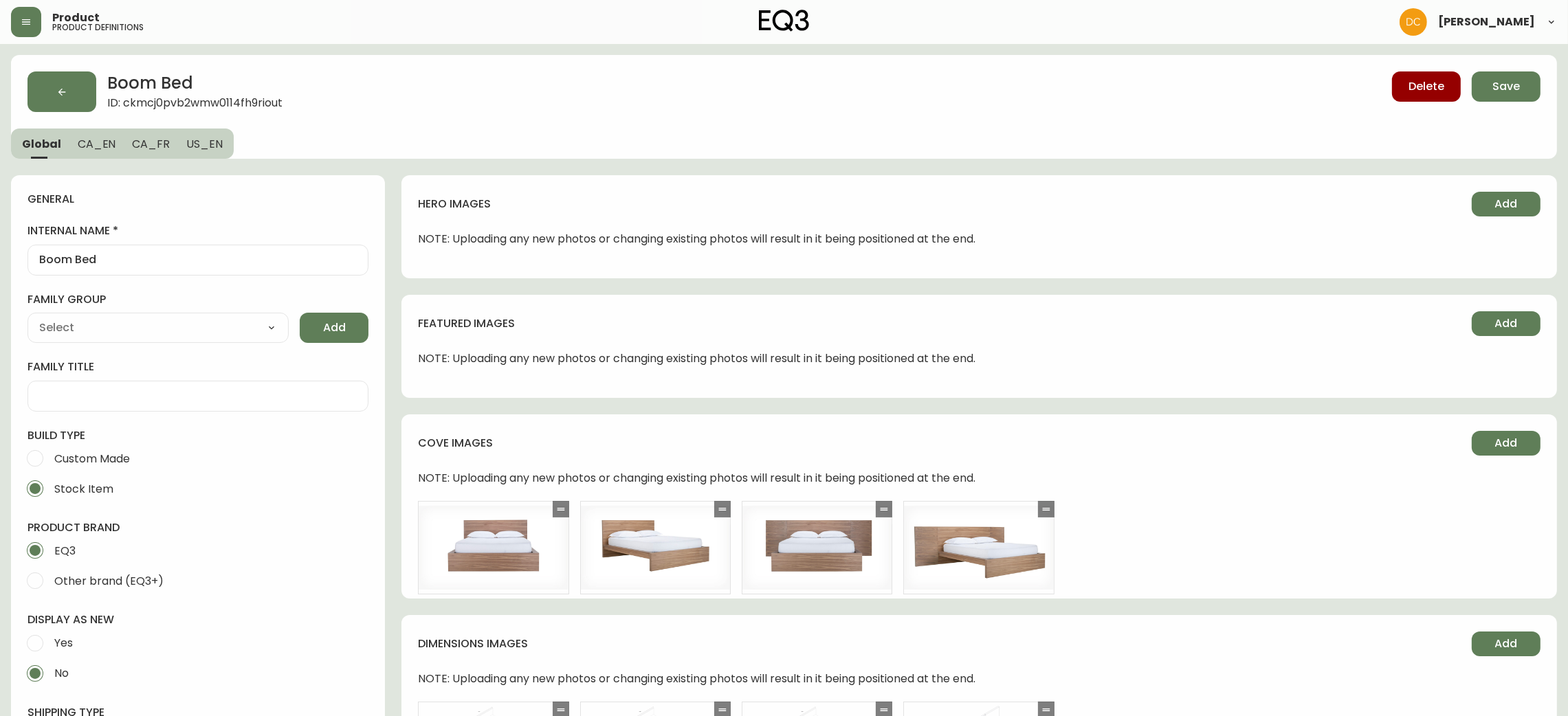
type input "EQ3"
type input "Furniture > Beds & Accessories > Beds & Bed Frames"
type input "Casegoods_Ethylene"
select select "cjyt4m5lw0000pt749bx6gh7n"
select select "cjy7e8xl901b50126m81mdlvx"
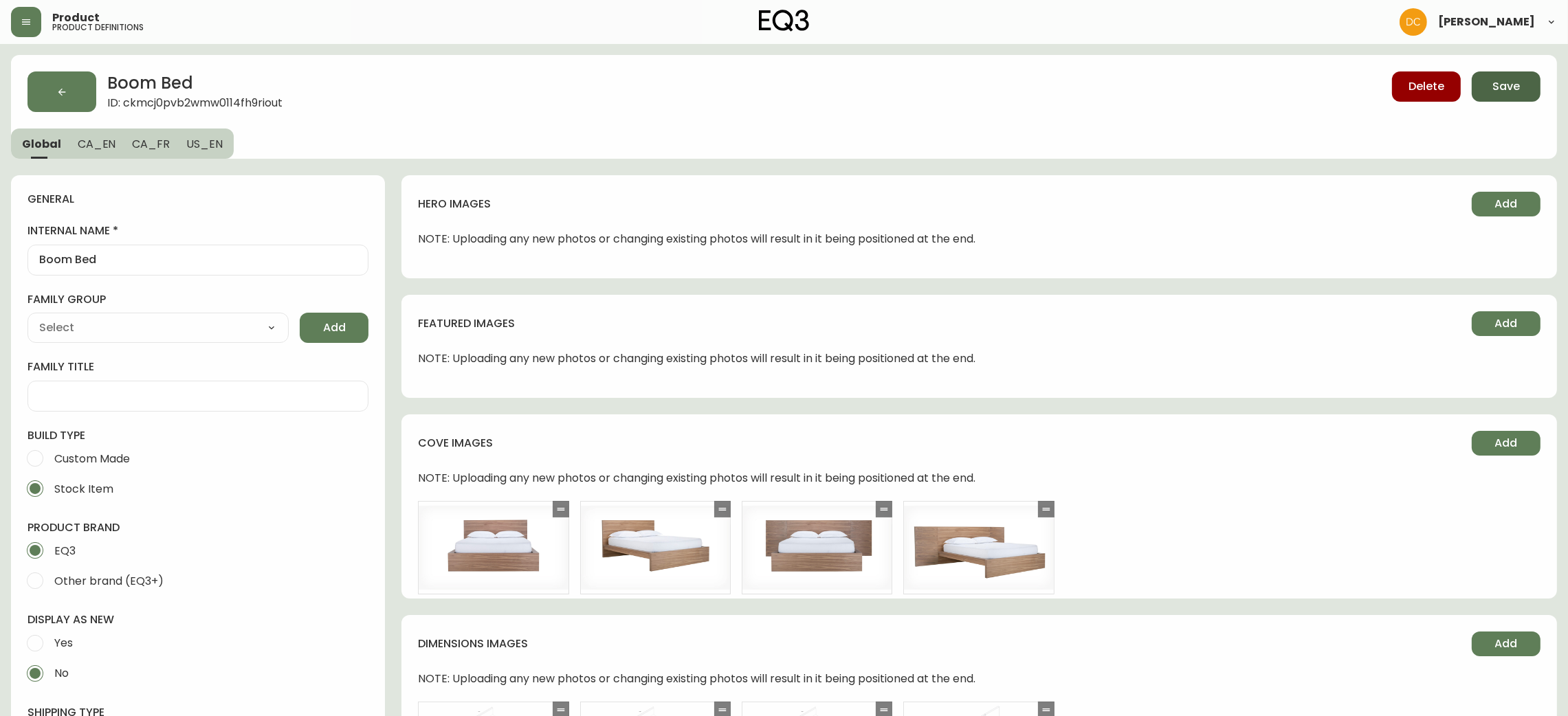
click at [1535, 75] on button "Save" at bounding box center [1506, 87] width 69 height 30
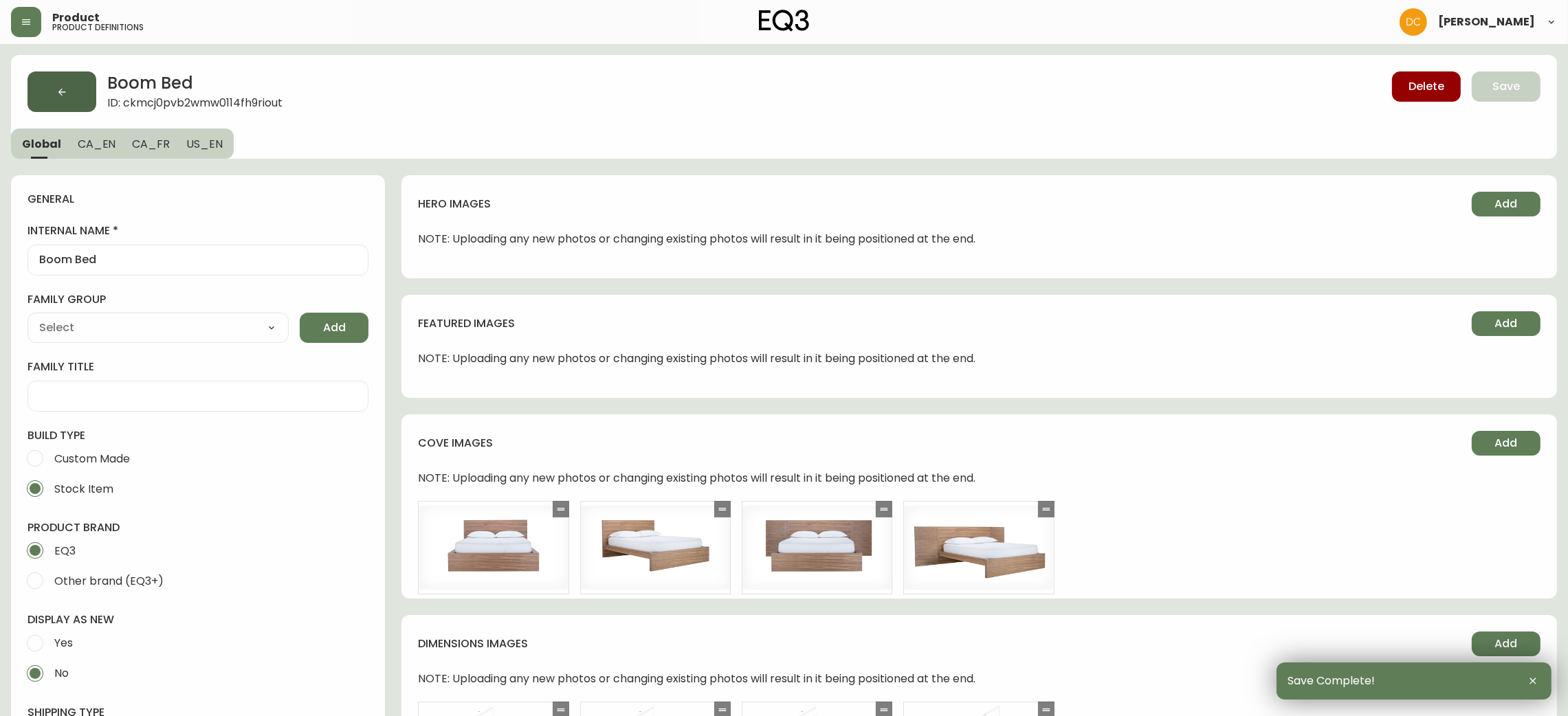
click at [52, 99] on button "button" at bounding box center [61, 92] width 69 height 41
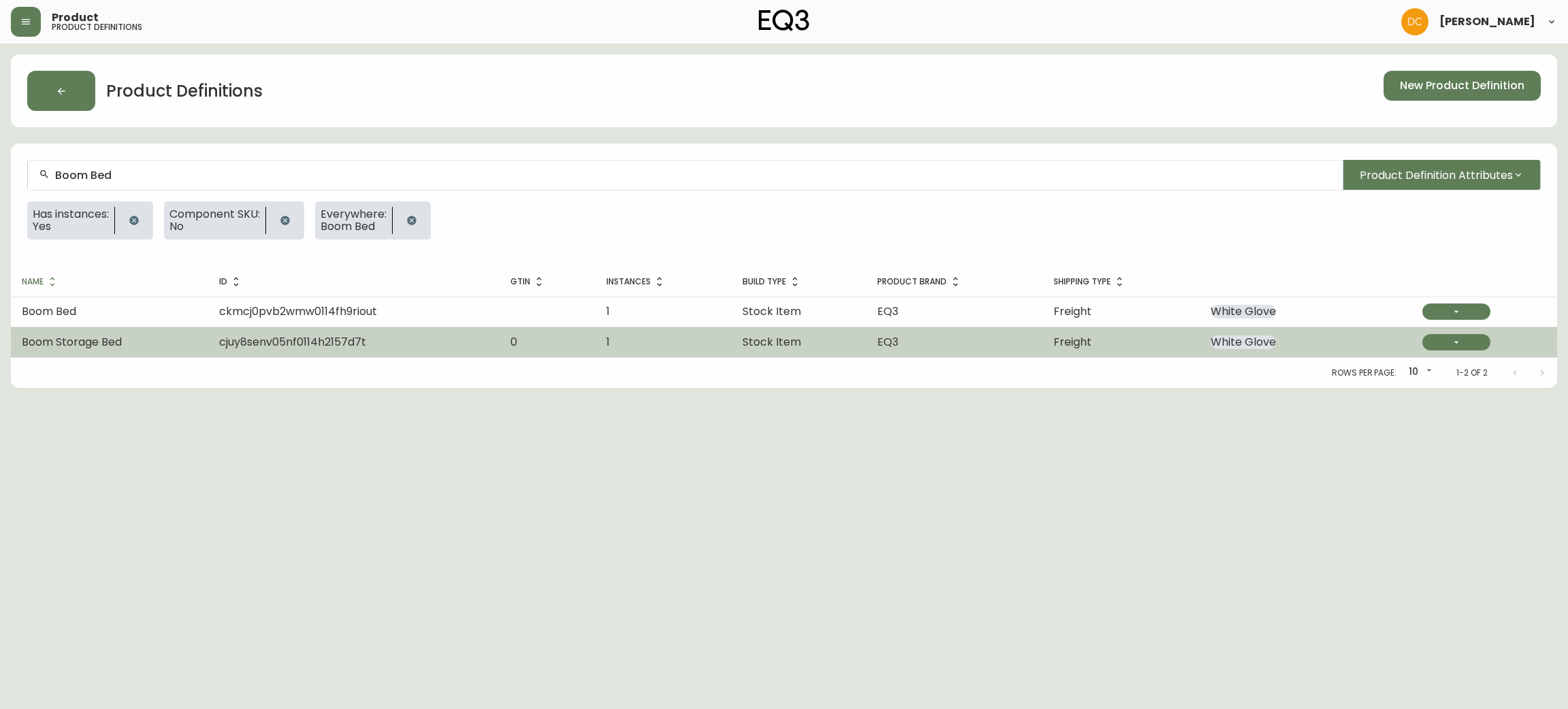
click at [422, 346] on td "cjuy8senv05nf0114h2157d7t" at bounding box center [354, 342] width 291 height 30
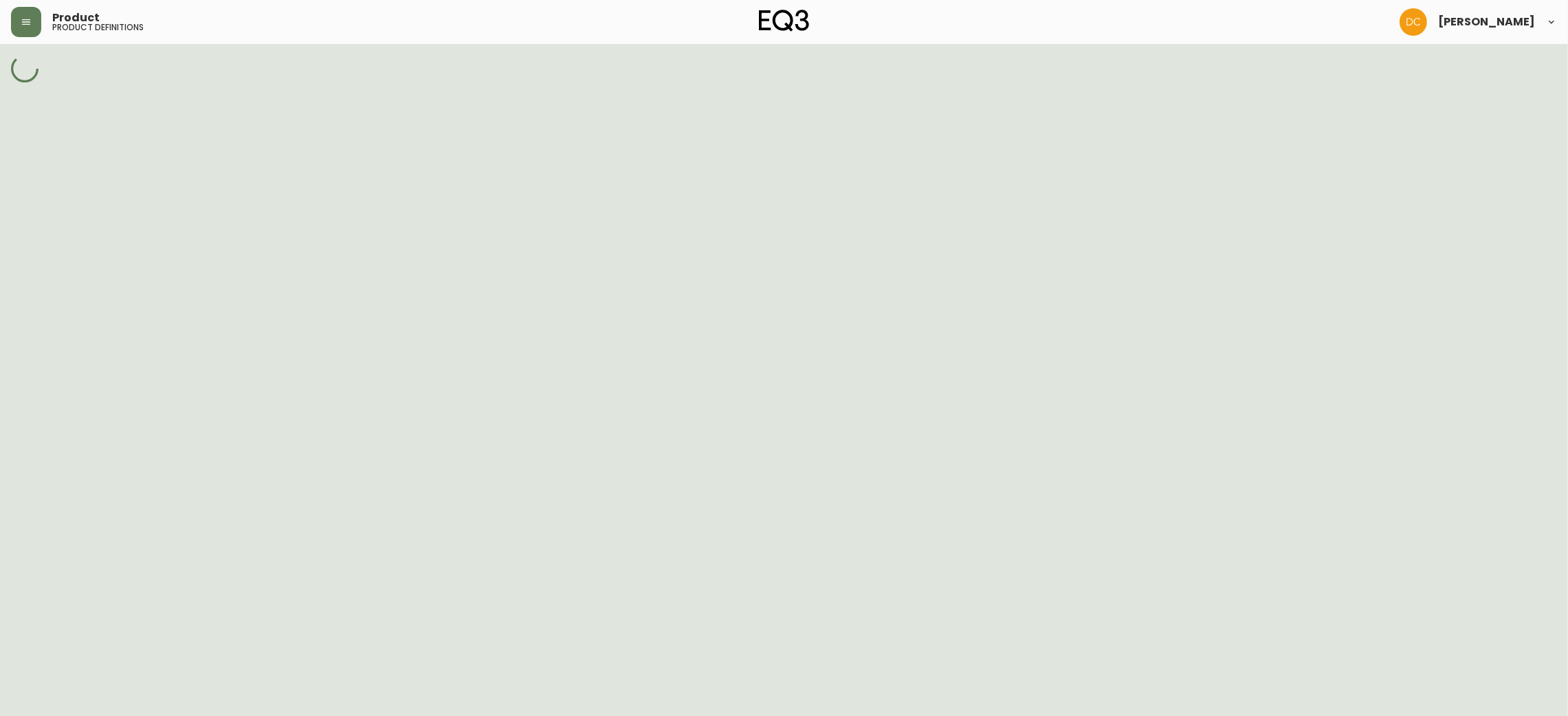
select select "cjy7e8xl901b50126m81mdlvx"
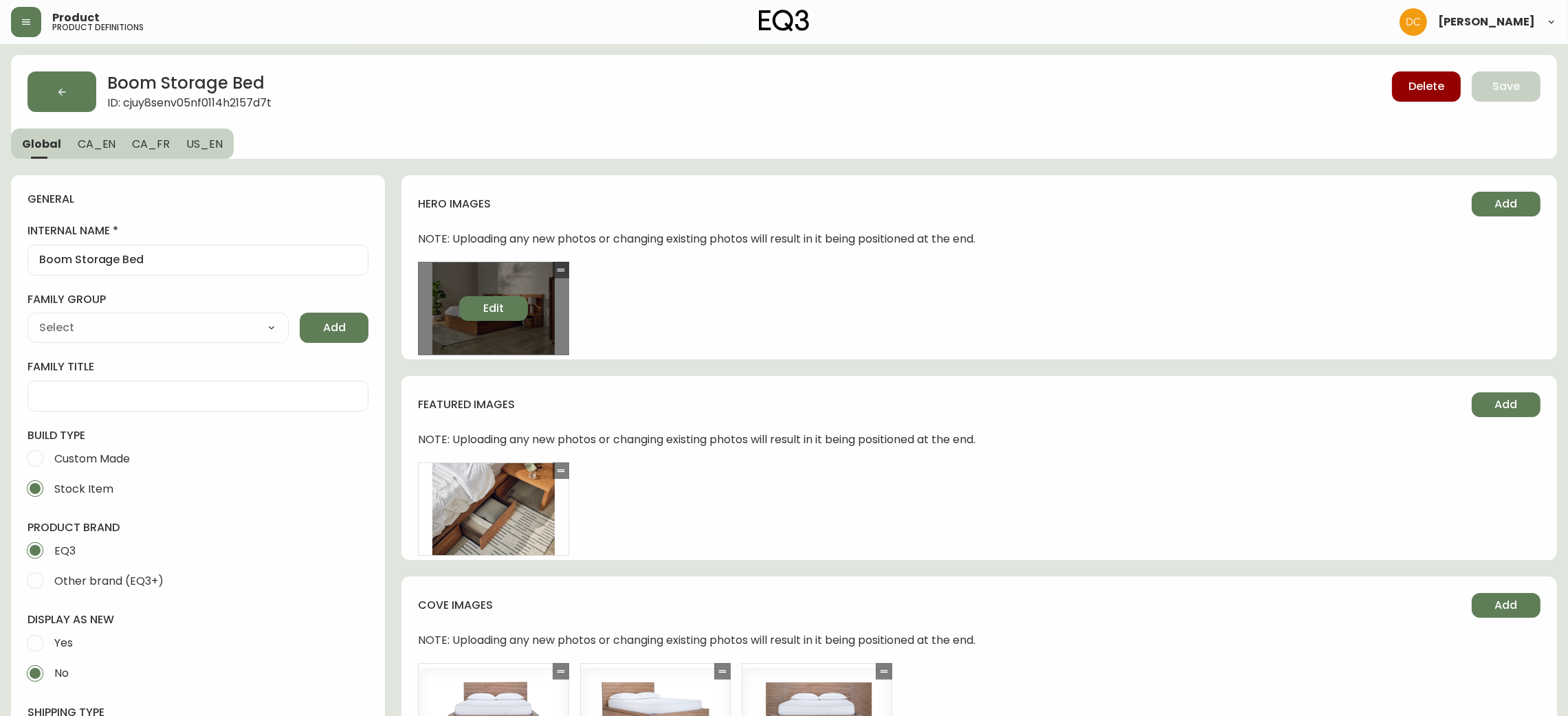
click at [490, 307] on span "Edit" at bounding box center [493, 309] width 20 height 15
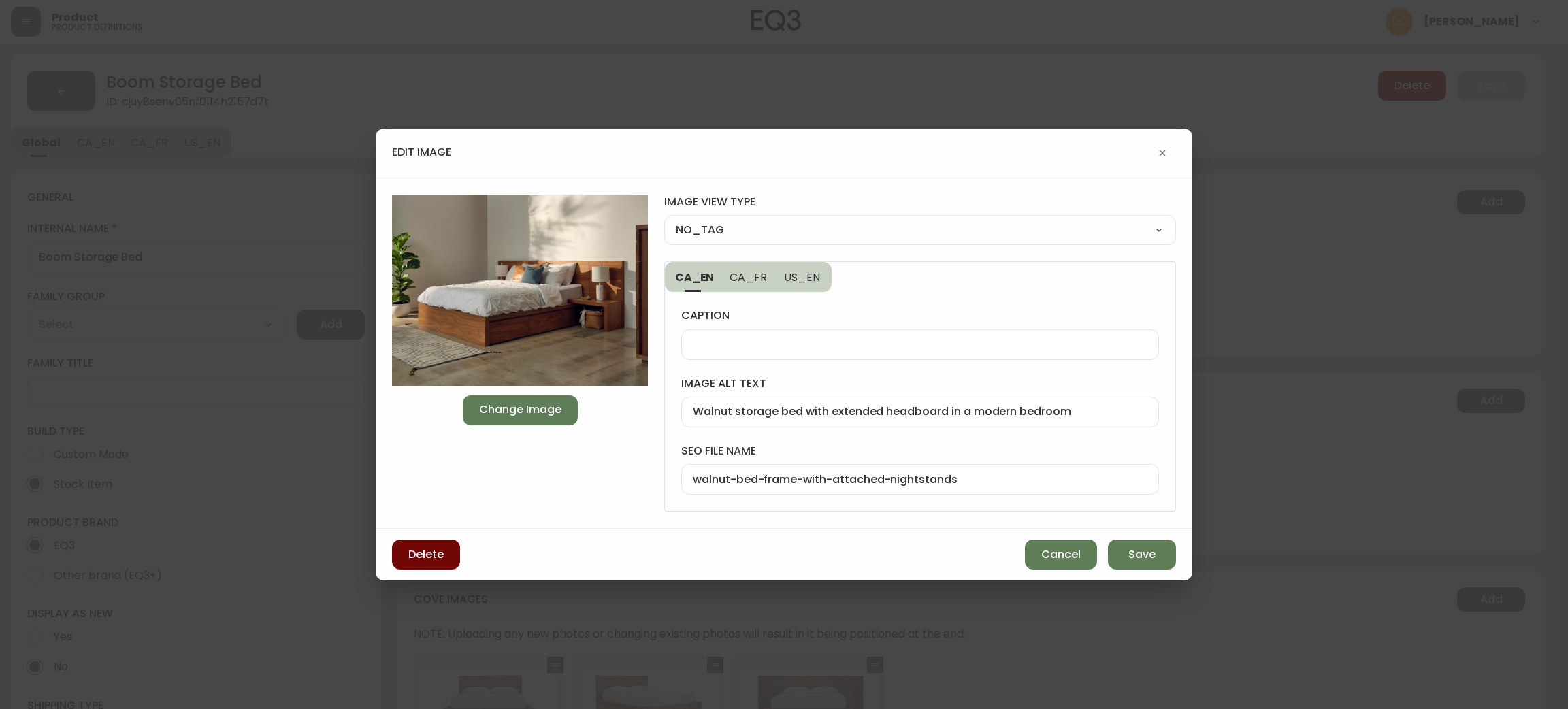
click at [443, 554] on button "Delete" at bounding box center [426, 554] width 68 height 30
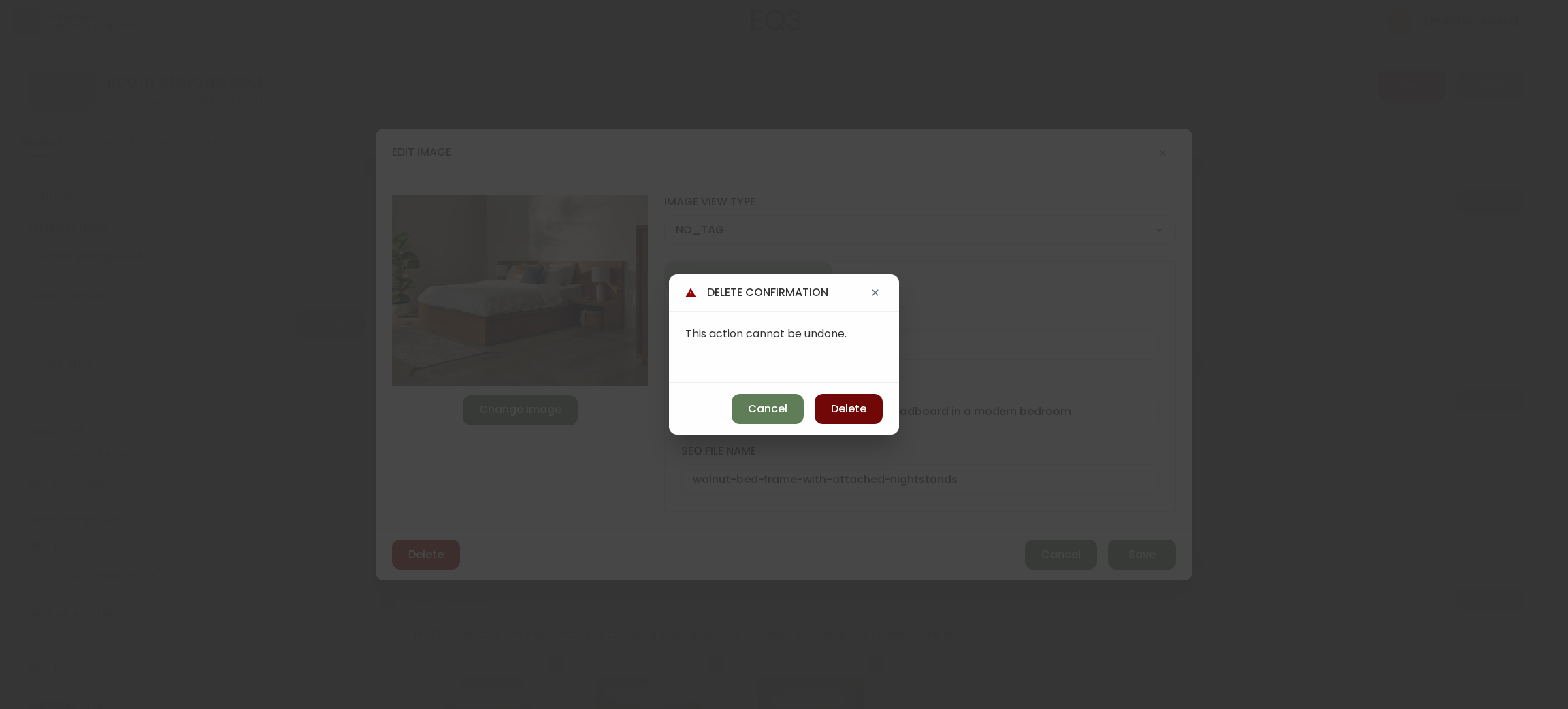
click at [861, 404] on span "Delete" at bounding box center [848, 409] width 35 height 15
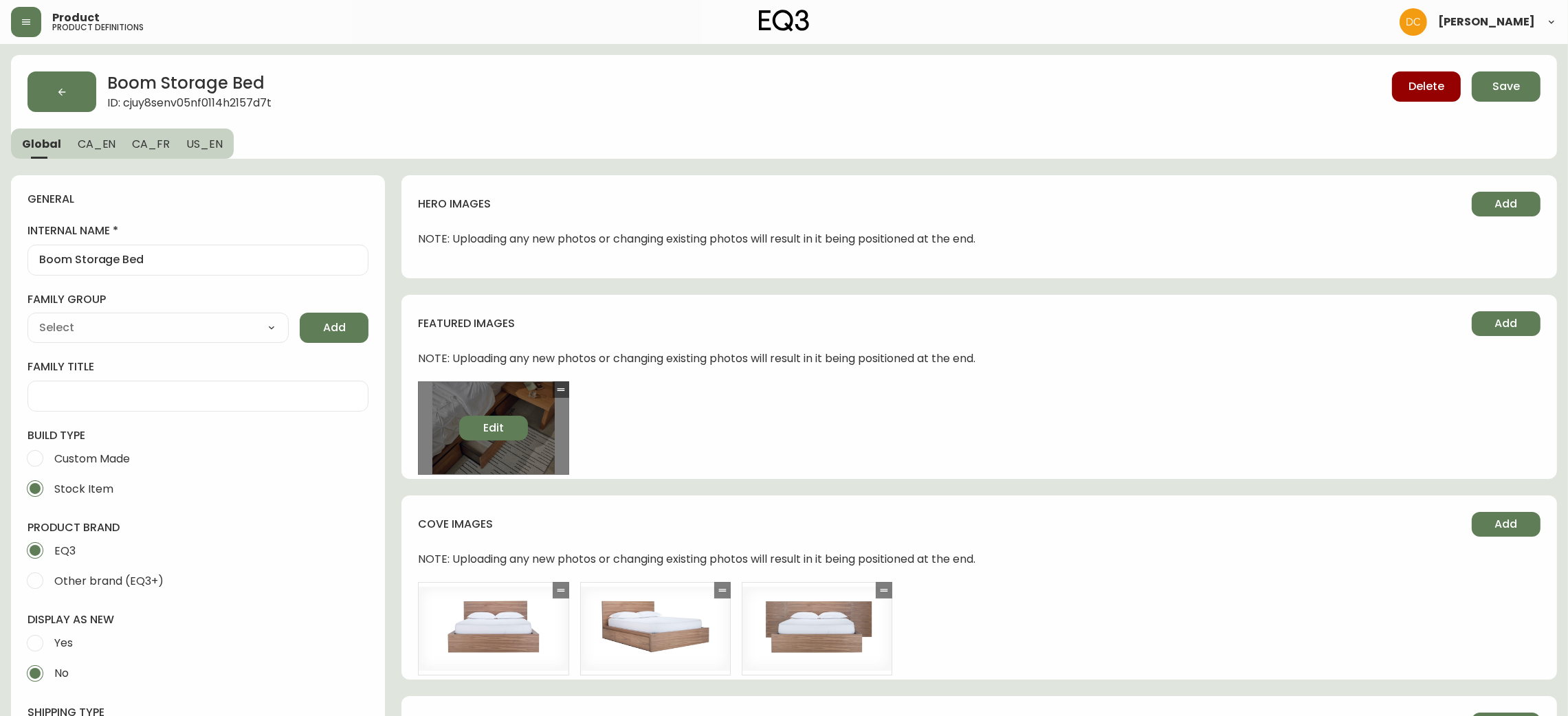
click at [479, 428] on button "Edit" at bounding box center [493, 428] width 69 height 25
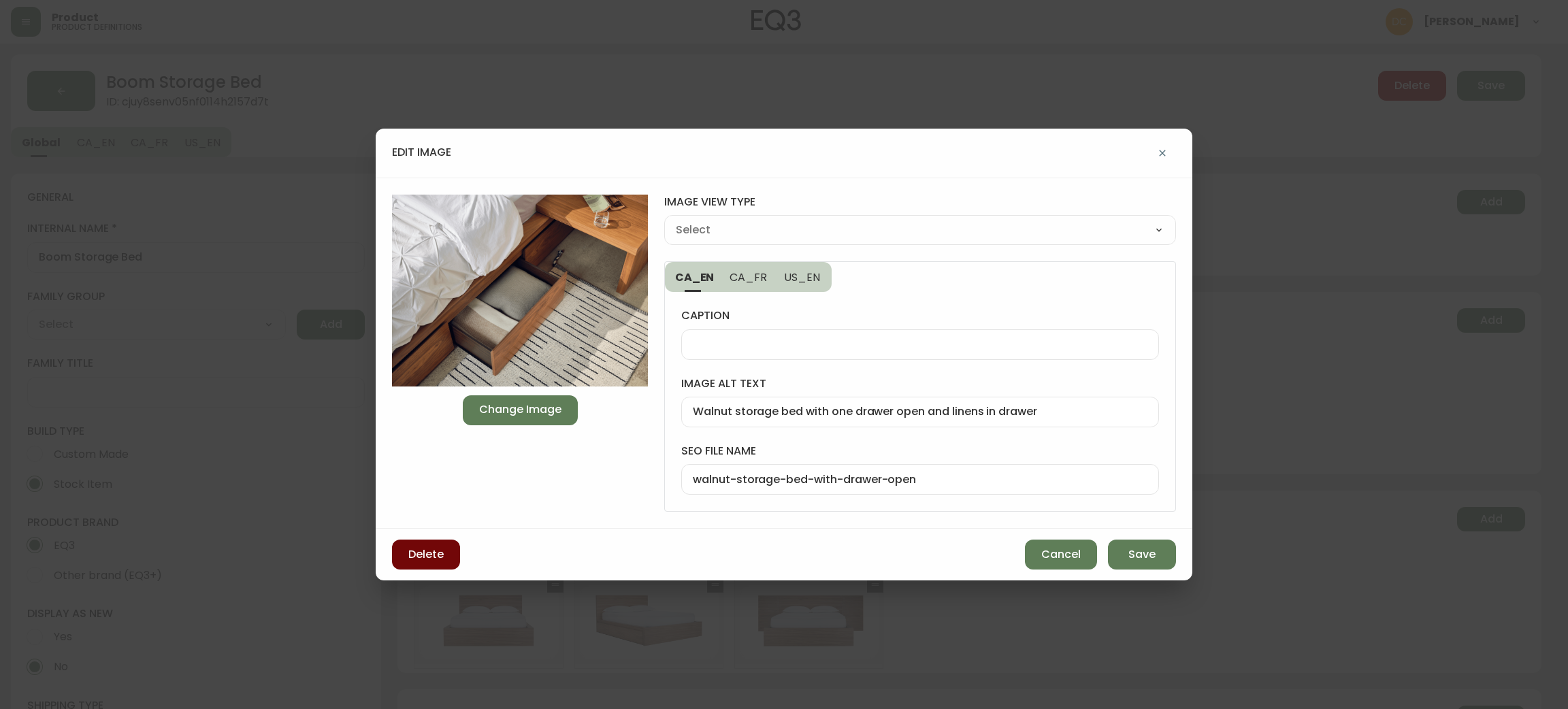
click at [428, 551] on span "Delete" at bounding box center [425, 554] width 35 height 15
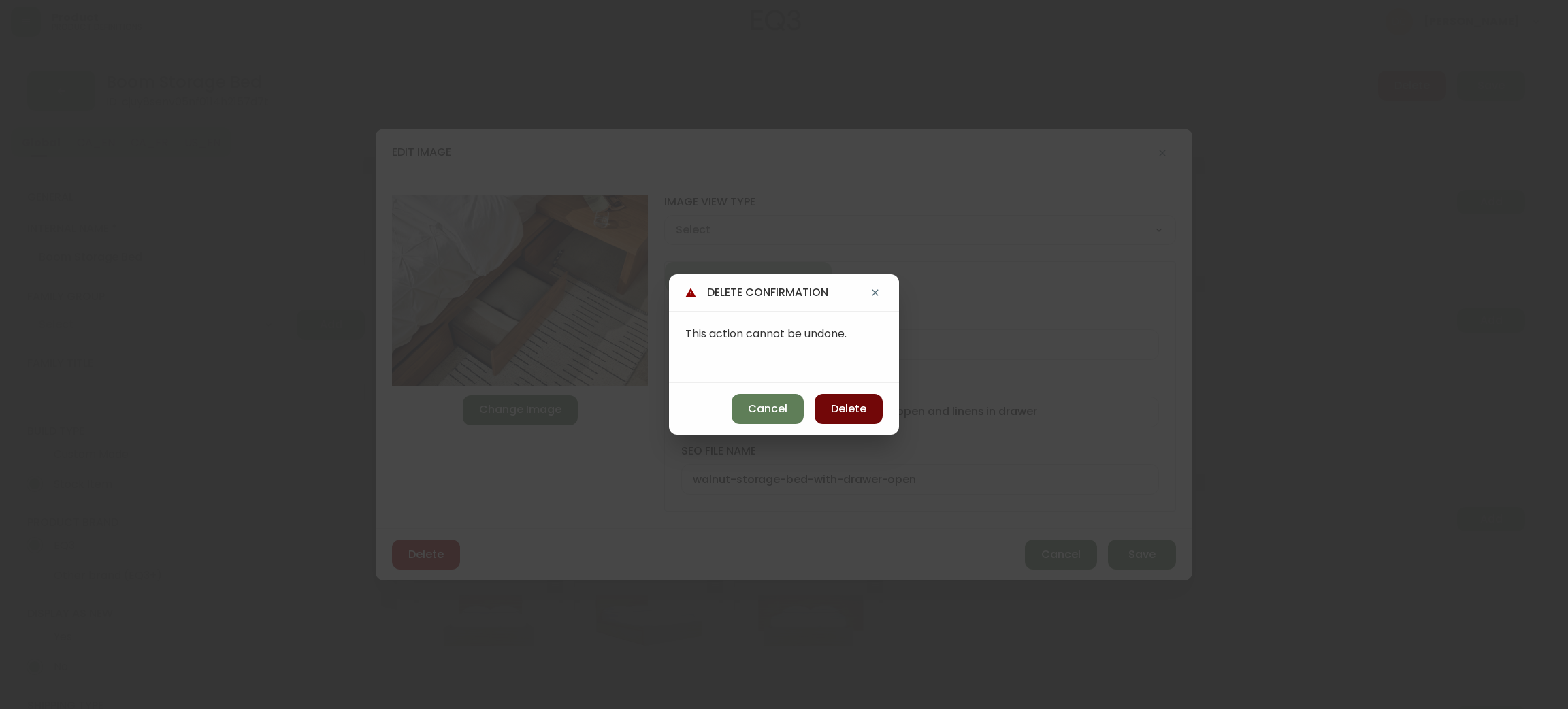
click at [842, 403] on span "Delete" at bounding box center [848, 409] width 35 height 15
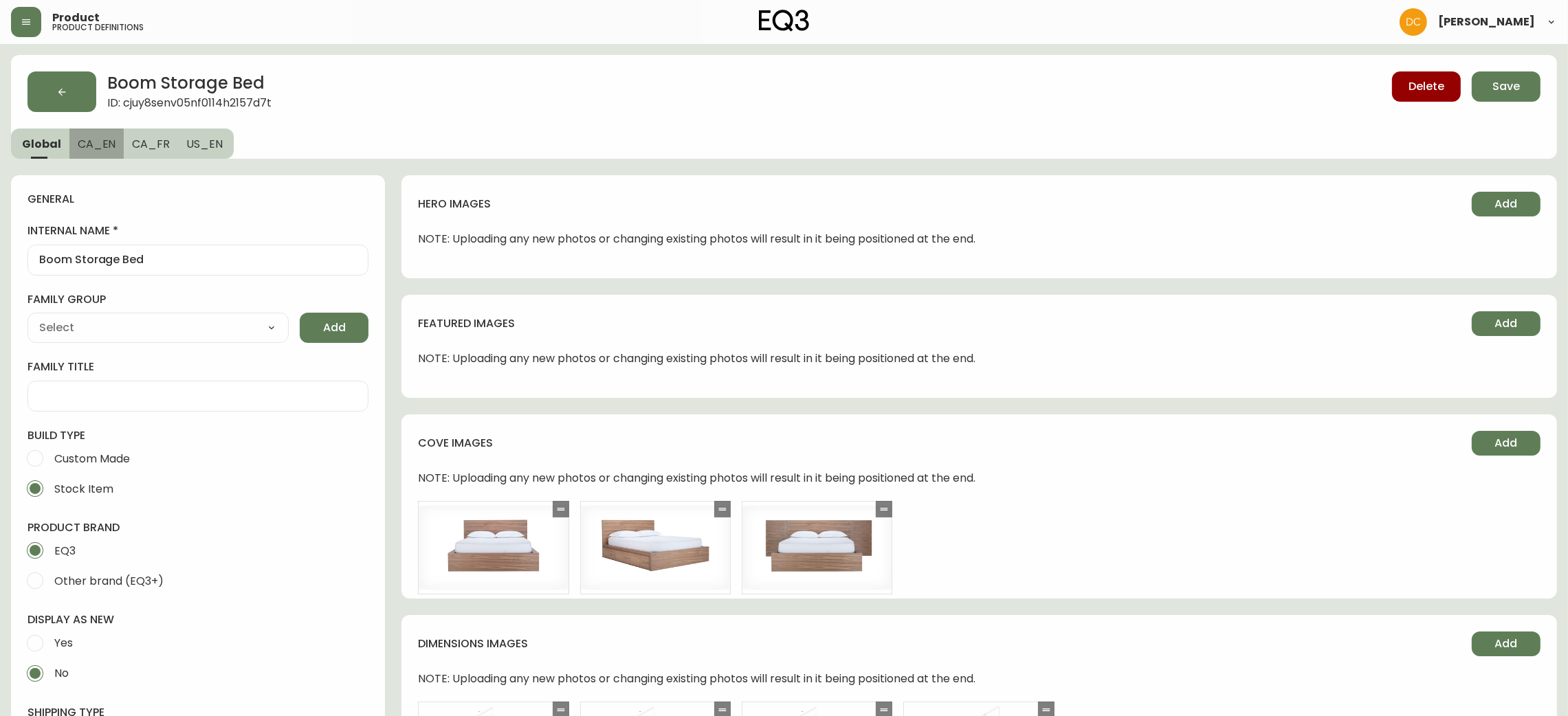
click at [102, 155] on button "CA_EN" at bounding box center [97, 143] width 55 height 30
drag, startPoint x: 102, startPoint y: 156, endPoint x: 130, endPoint y: 169, distance: 30.9
click at [102, 155] on button "CA_EN" at bounding box center [97, 143] width 55 height 30
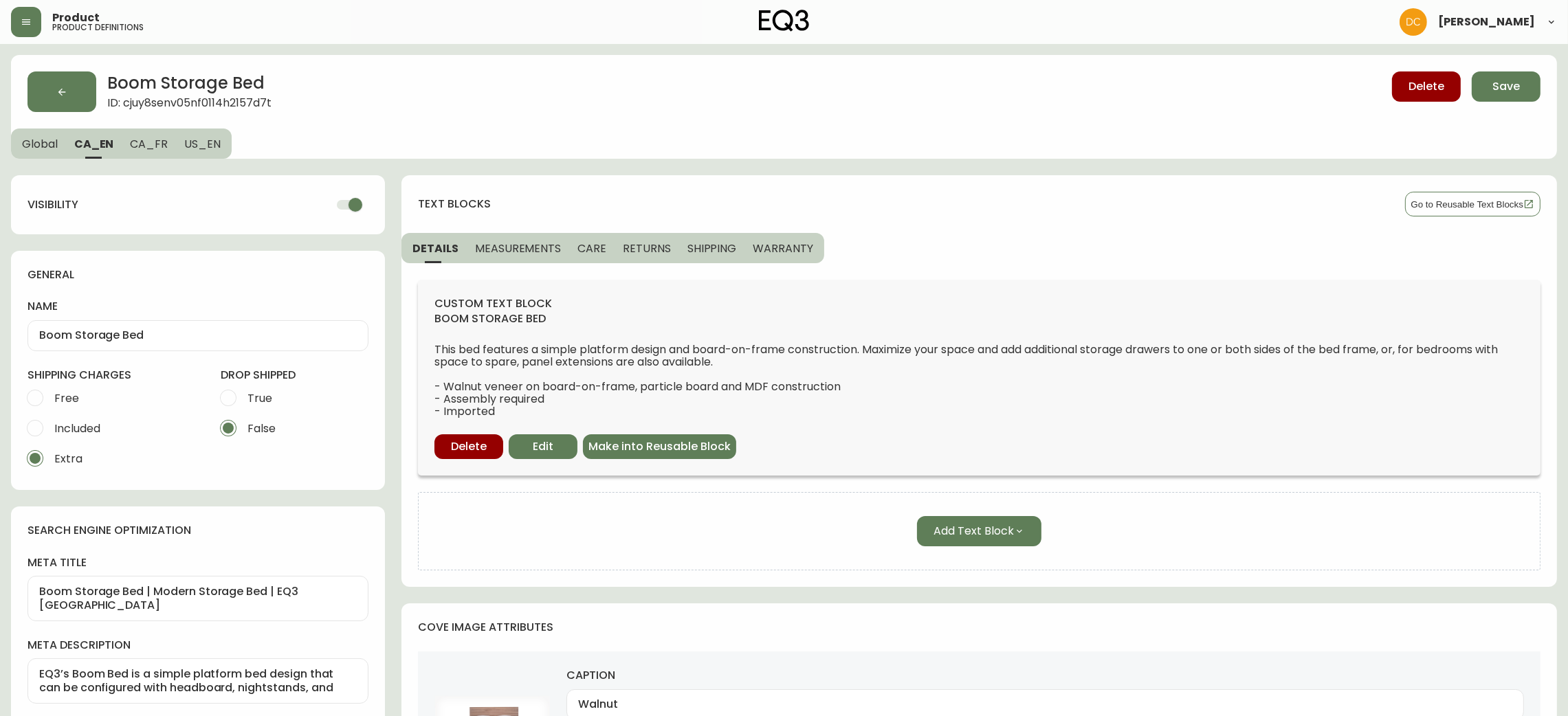
click at [56, 152] on button "Global" at bounding box center [39, 143] width 55 height 30
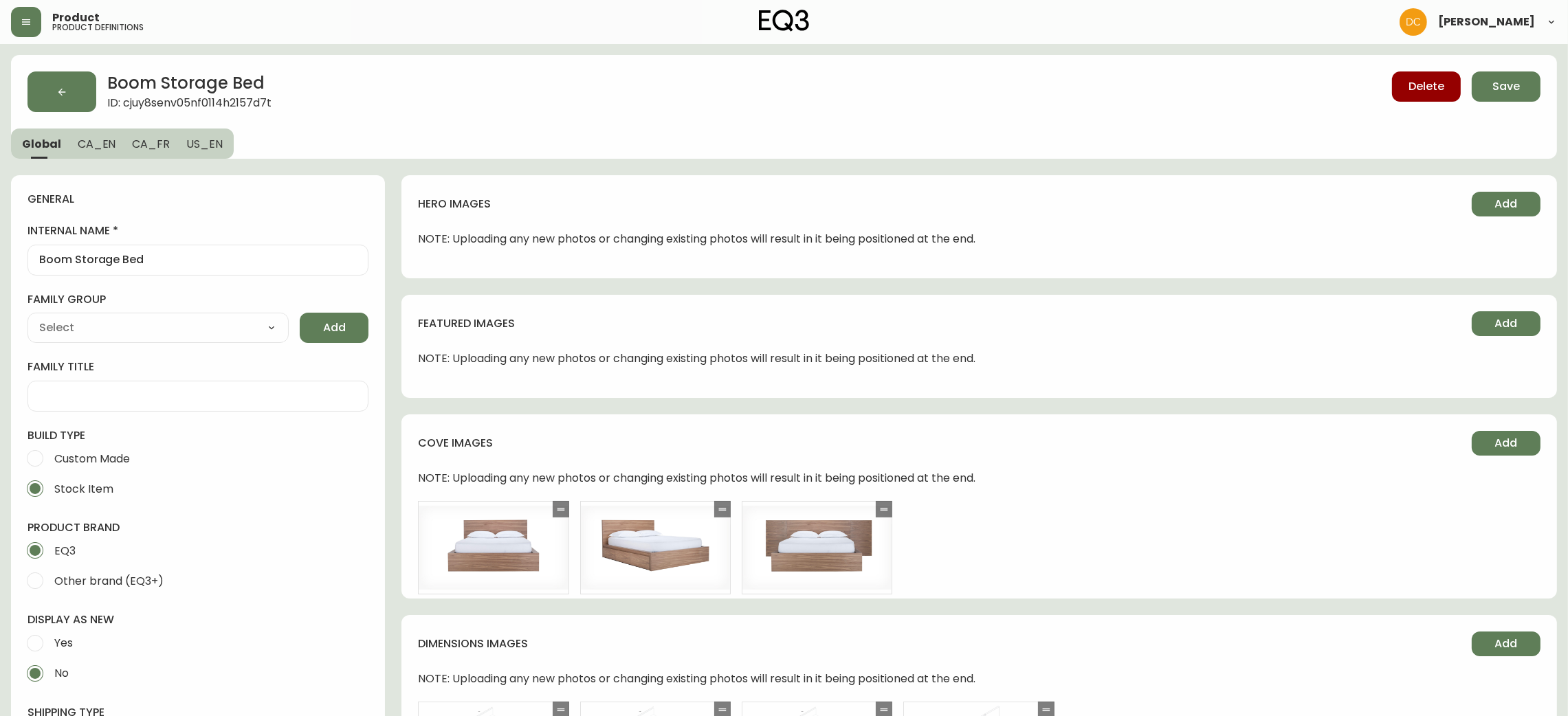
type input "Furniture > Tables > Nightstands"
type input "EQ3"
type input "Casegoods_Ethylene"
select select "cjyt4m5lw0000pt749bx6gh7n"
select select "cjy7e8xl901b50126m81mdlvx"
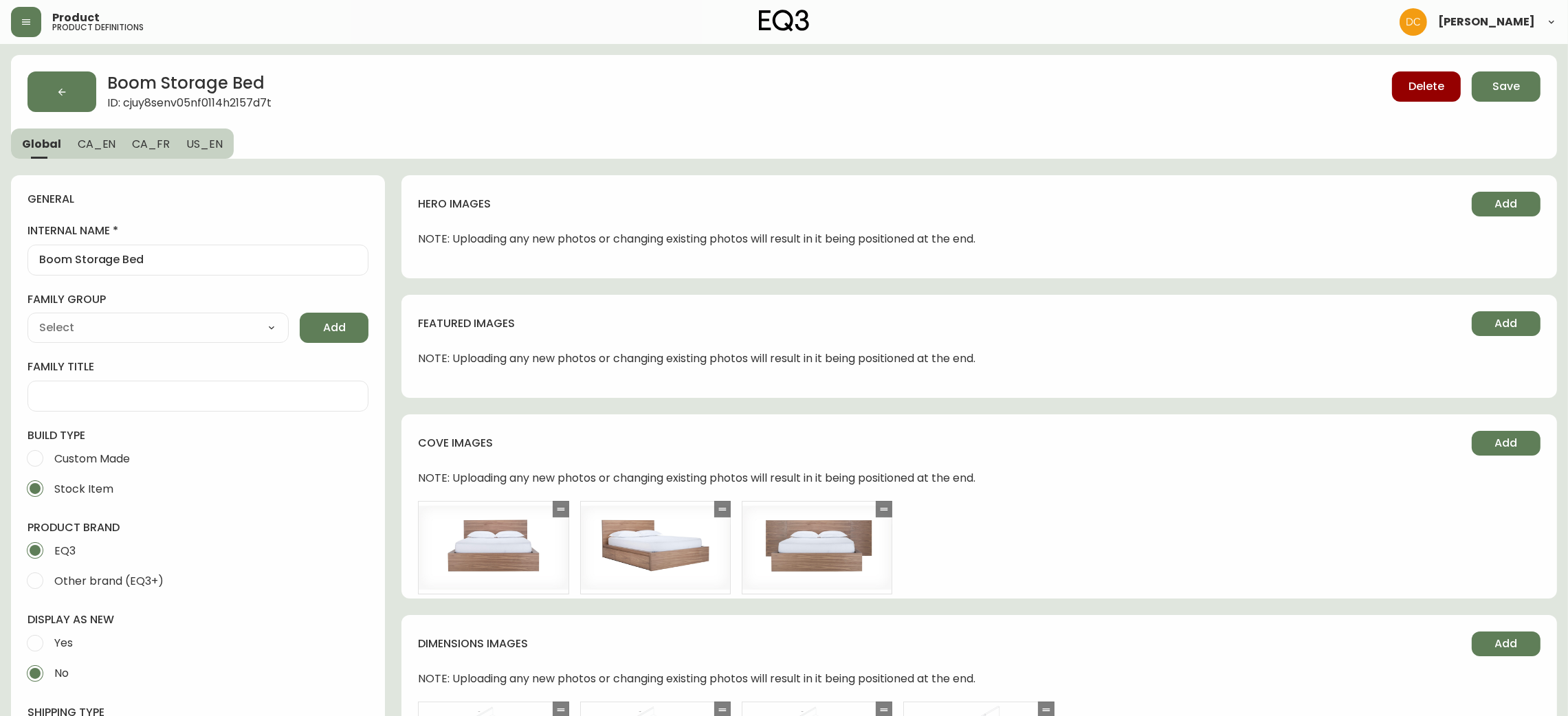
click at [1516, 91] on span "Save" at bounding box center [1506, 87] width 27 height 15
